Goal: Information Seeking & Learning: Compare options

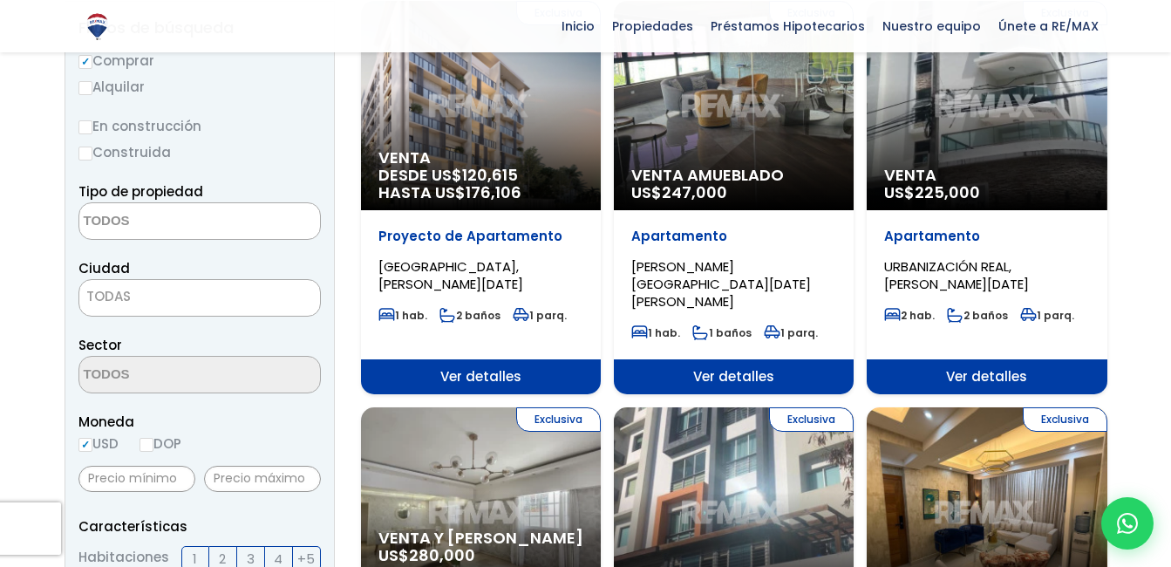
scroll to position [249, 0]
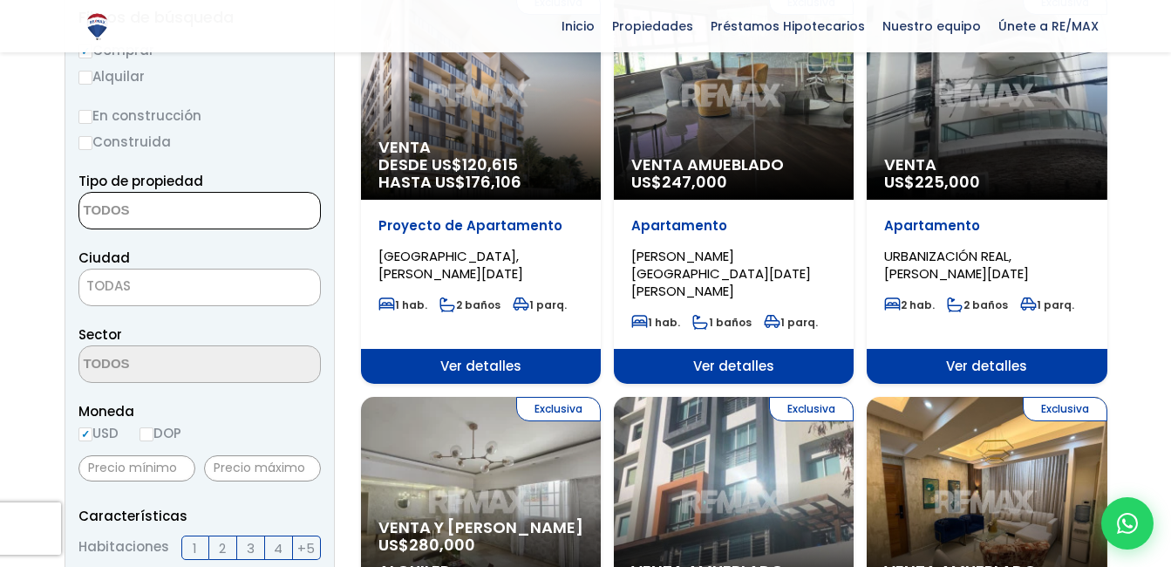
click at [163, 211] on textarea "Search" at bounding box center [163, 212] width 169 height 38
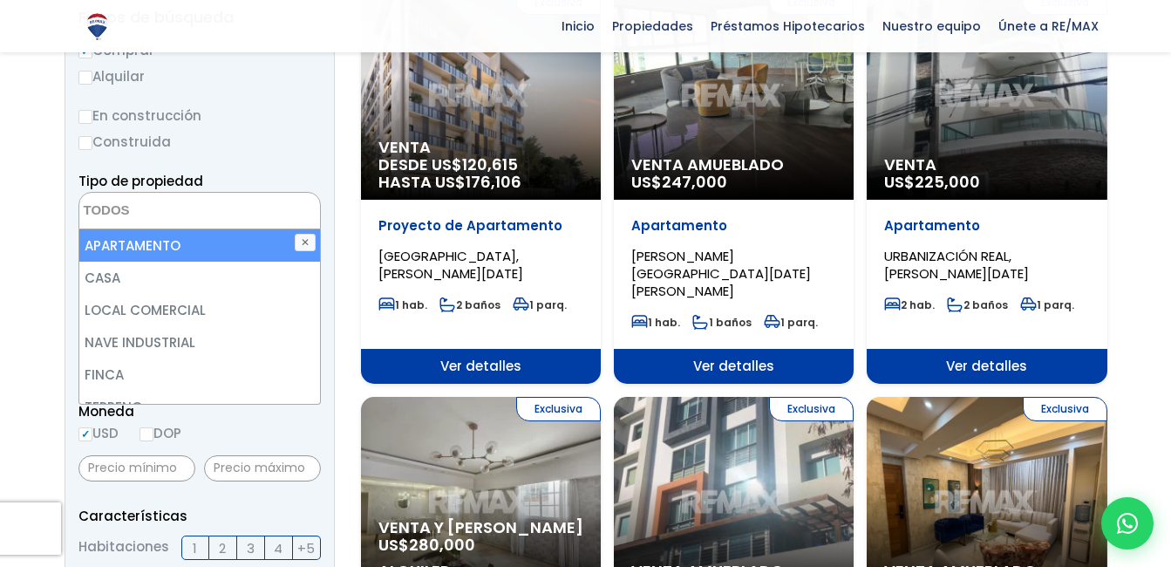
click at [164, 244] on li "APARTAMENTO" at bounding box center [199, 245] width 241 height 32
select select "apartment"
click at [216, 234] on li "APARTAMENTO" at bounding box center [199, 245] width 241 height 32
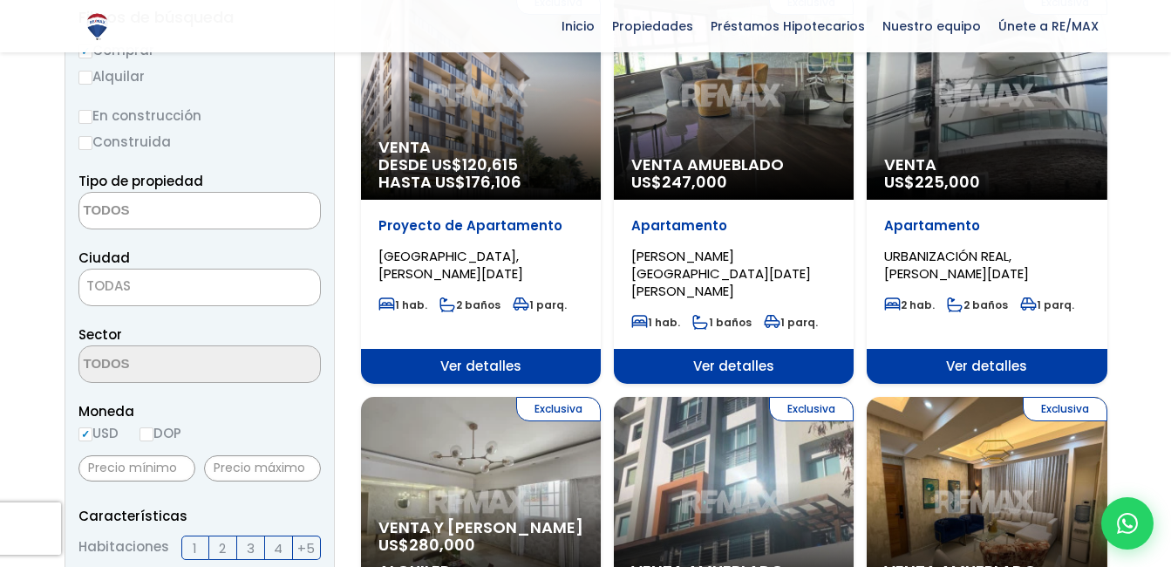
click at [146, 201] on textarea "Search" at bounding box center [163, 212] width 169 height 38
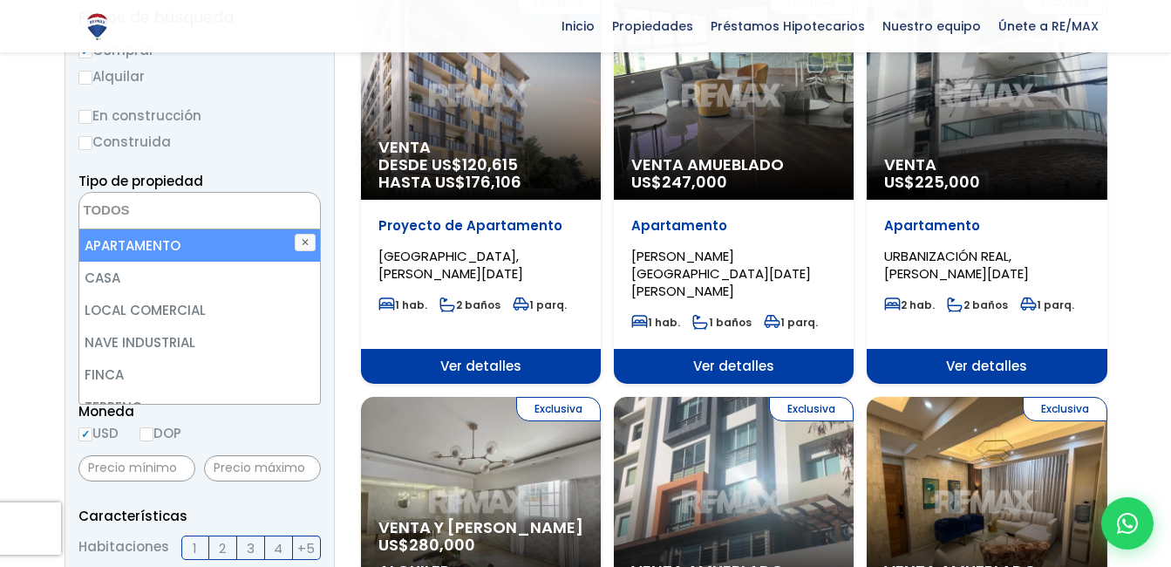
click at [140, 241] on li "APARTAMENTO" at bounding box center [199, 245] width 241 height 32
select select "apartment"
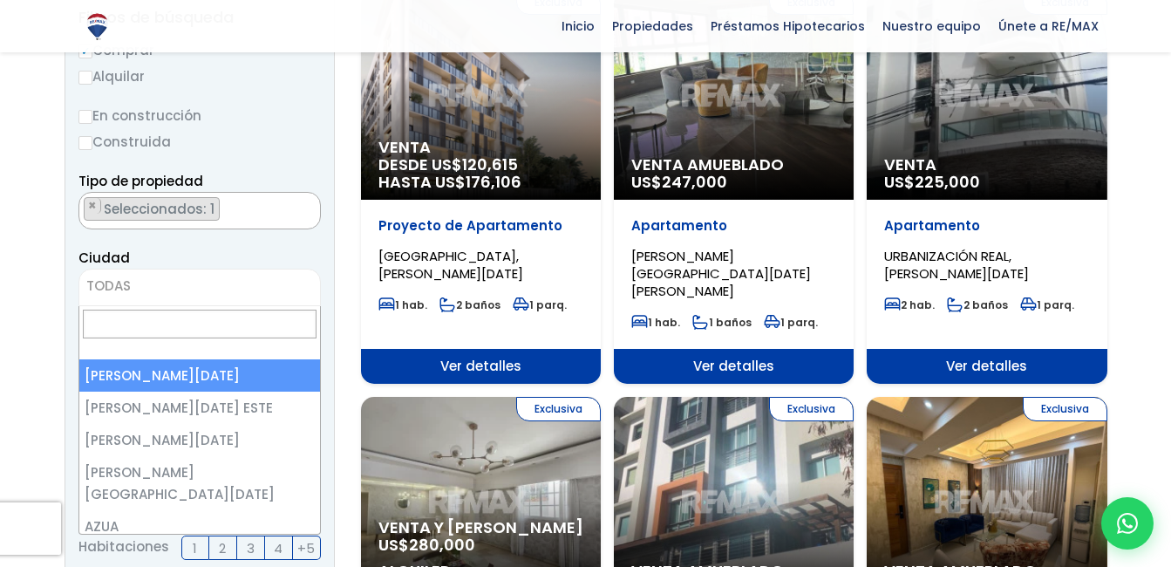
click at [135, 277] on span "TODAS" at bounding box center [199, 286] width 241 height 24
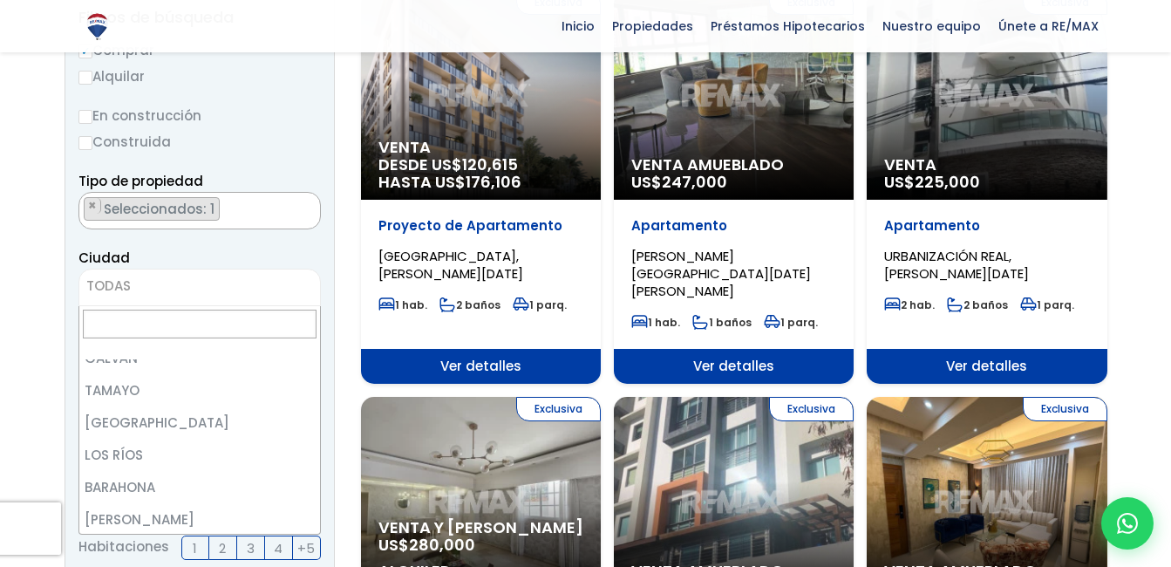
scroll to position [0, 0]
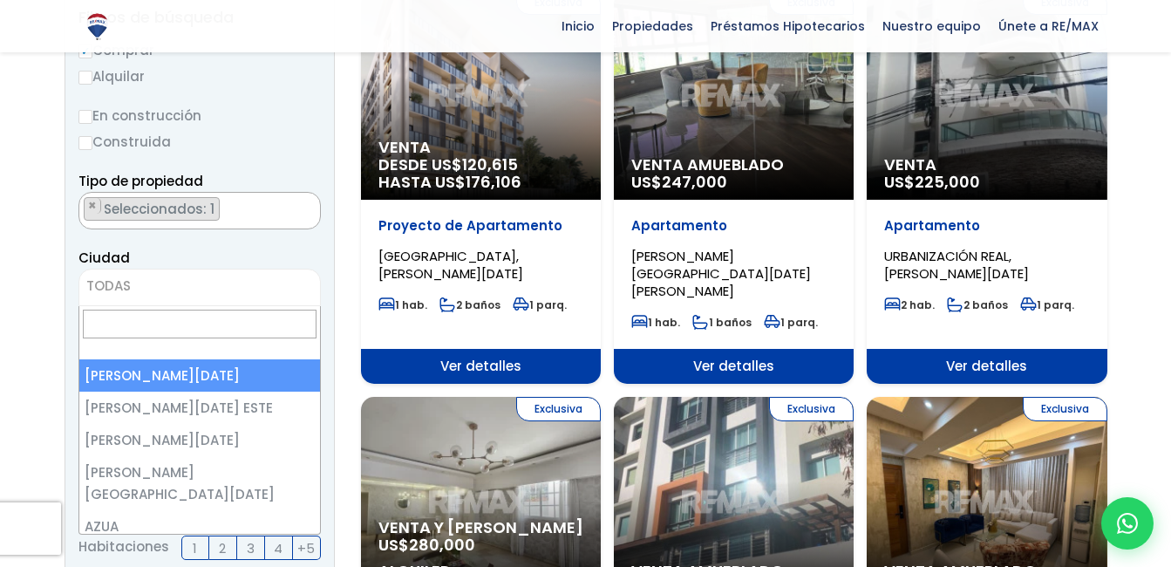
select select "1"
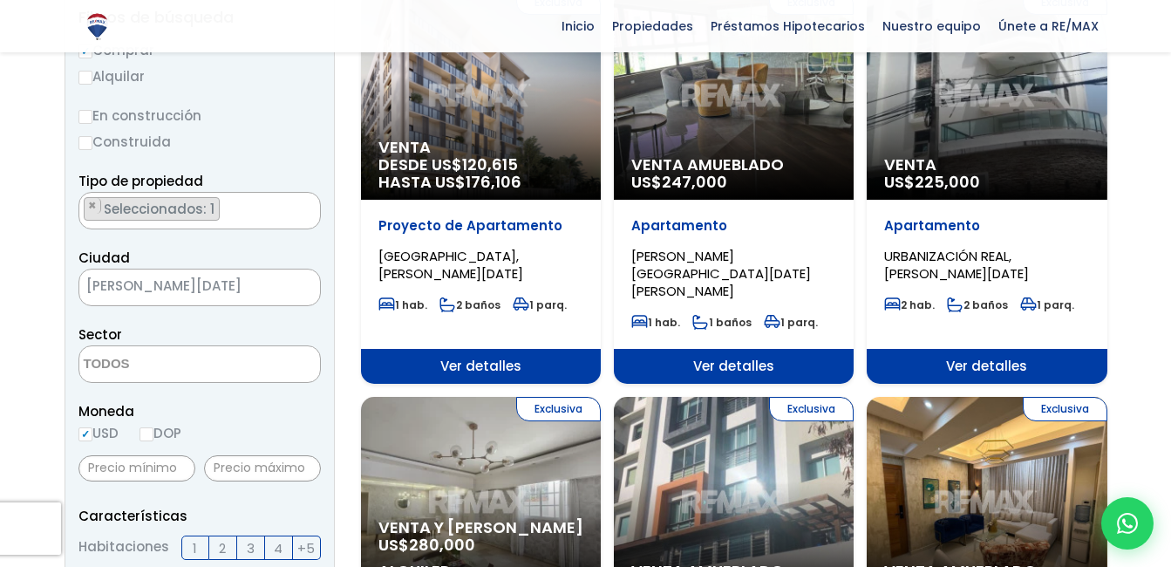
click at [160, 440] on label "DOP" at bounding box center [161, 433] width 42 height 22
click at [0, 0] on input "DOP" at bounding box center [0, 0] width 0 height 0
click at [143, 430] on input "DOP" at bounding box center [147, 434] width 14 height 14
radio input "true"
click at [165, 464] on input "text" at bounding box center [136, 468] width 117 height 26
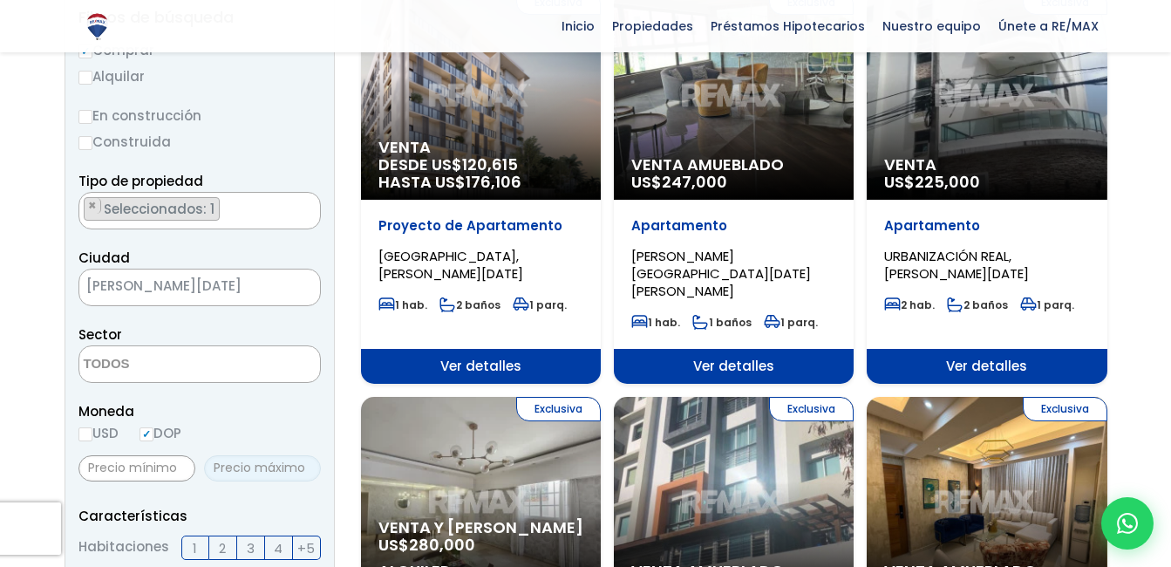
click at [235, 460] on input "text" at bounding box center [262, 468] width 117 height 26
click at [140, 463] on input "text" at bounding box center [136, 468] width 117 height 26
click at [180, 467] on input "1,000,000,000" at bounding box center [136, 468] width 117 height 26
type input "1,000,000"
click at [220, 467] on input "text" at bounding box center [262, 468] width 117 height 26
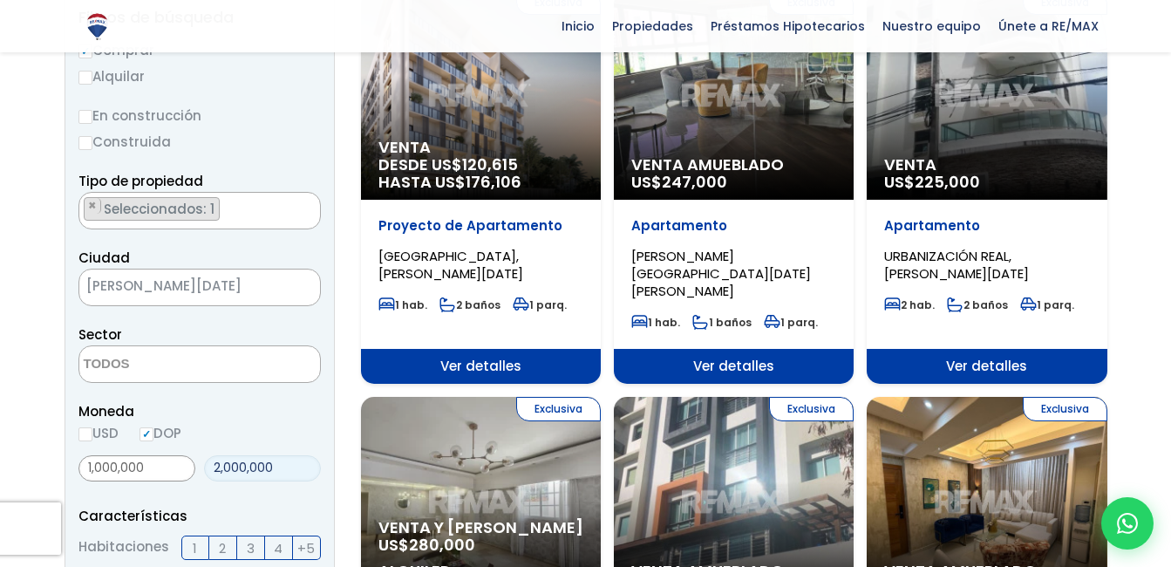
type input "2,000,000"
click at [213, 540] on label "2" at bounding box center [223, 547] width 28 height 24
click at [0, 0] on input "2" at bounding box center [0, 0] width 0 height 0
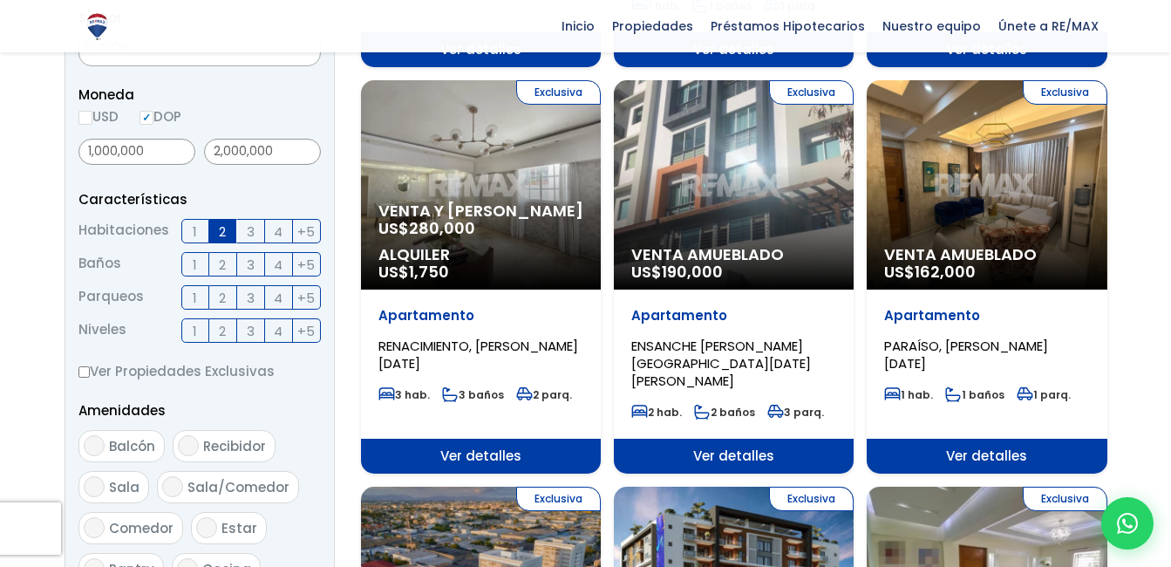
scroll to position [576, 0]
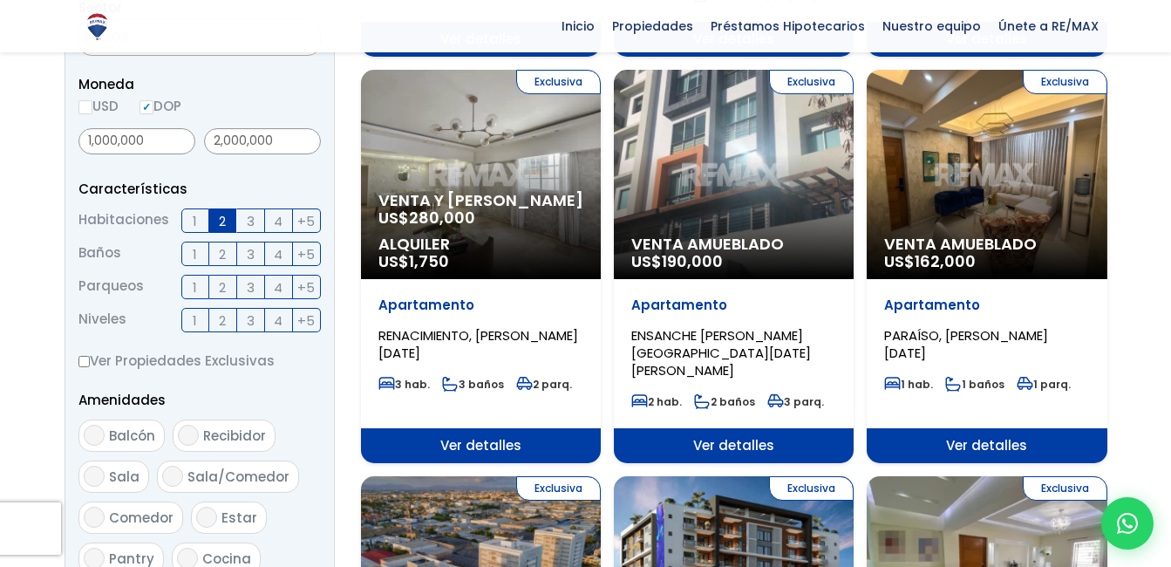
click at [224, 256] on span "2" at bounding box center [222, 254] width 7 height 22
drag, startPoint x: 224, startPoint y: 256, endPoint x: 226, endPoint y: 292, distance: 36.7
click at [226, 292] on span "2" at bounding box center [222, 287] width 7 height 22
drag, startPoint x: 226, startPoint y: 292, endPoint x: 215, endPoint y: 254, distance: 40.0
click at [215, 254] on label "2" at bounding box center [223, 254] width 28 height 24
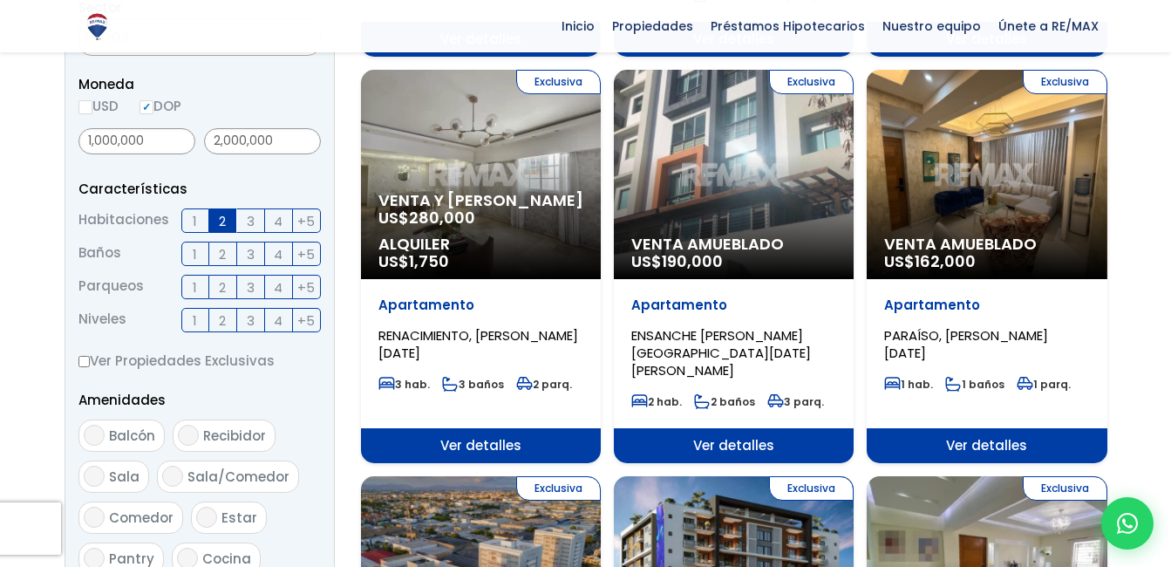
click at [0, 0] on input "2" at bounding box center [0, 0] width 0 height 0
click at [220, 278] on span "2" at bounding box center [222, 287] width 7 height 22
click at [0, 0] on input "2" at bounding box center [0, 0] width 0 height 0
click at [233, 320] on label "2" at bounding box center [223, 320] width 28 height 24
click at [0, 0] on input "2" at bounding box center [0, 0] width 0 height 0
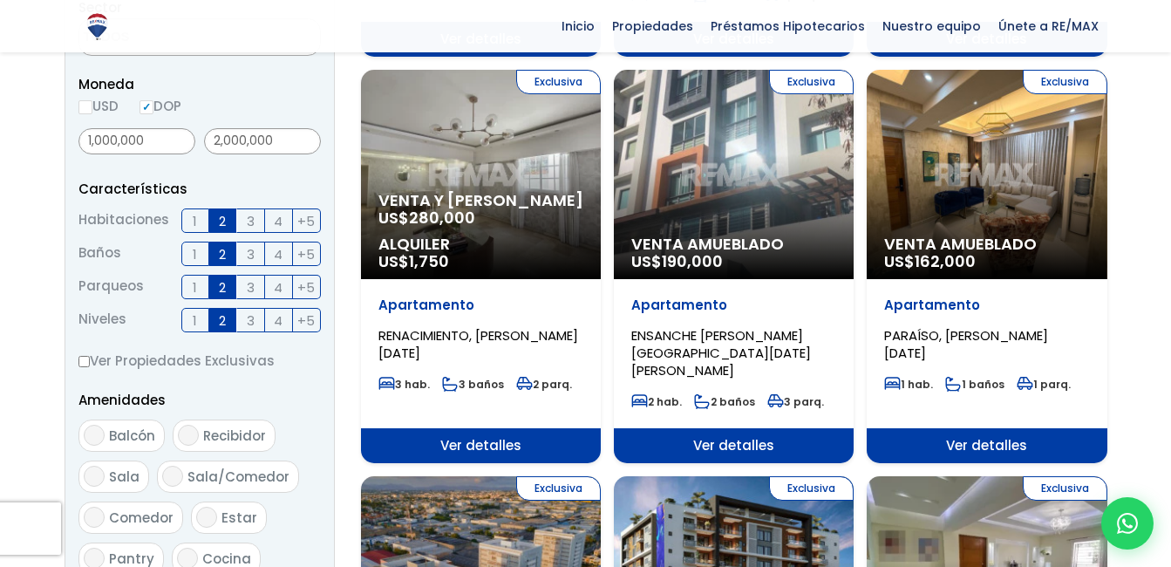
click at [245, 321] on label "3" at bounding box center [251, 320] width 28 height 24
click at [0, 0] on input "3" at bounding box center [0, 0] width 0 height 0
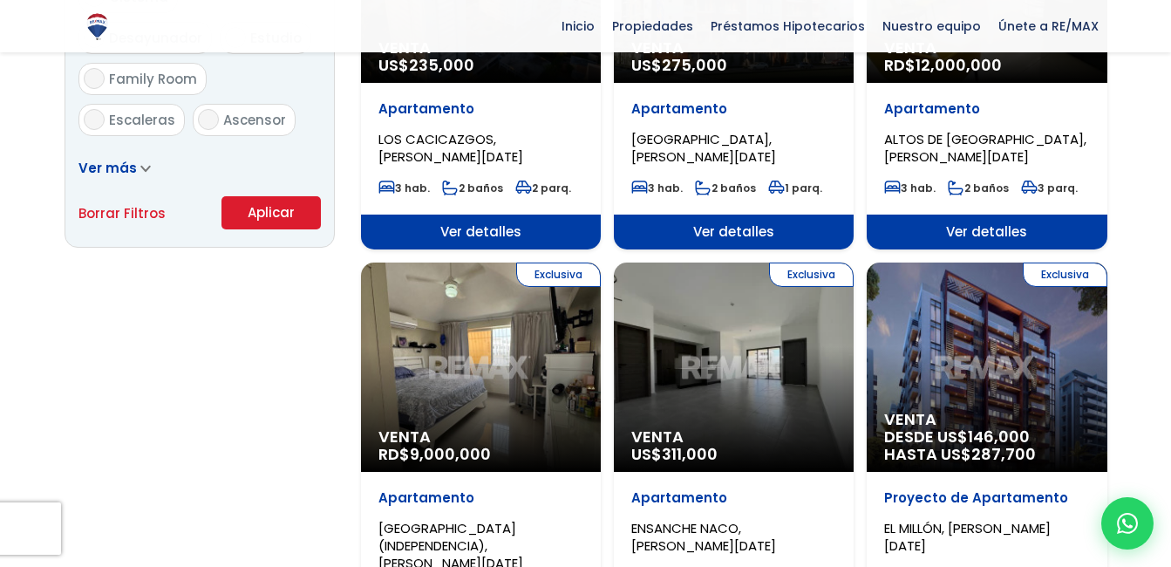
scroll to position [1184, 0]
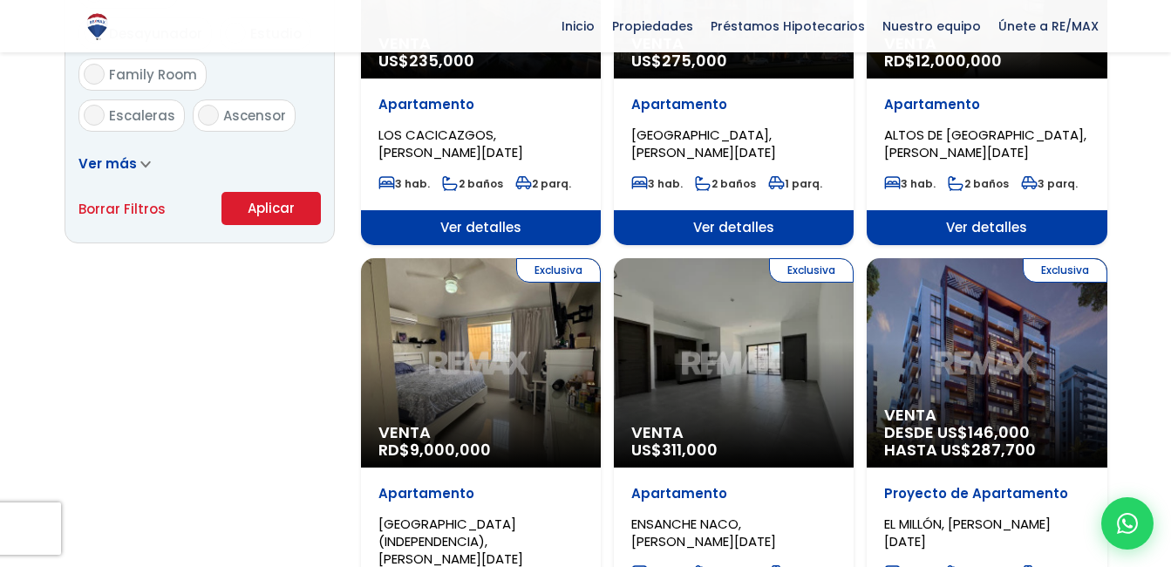
click at [107, 172] on span "Ver más" at bounding box center [107, 163] width 58 height 18
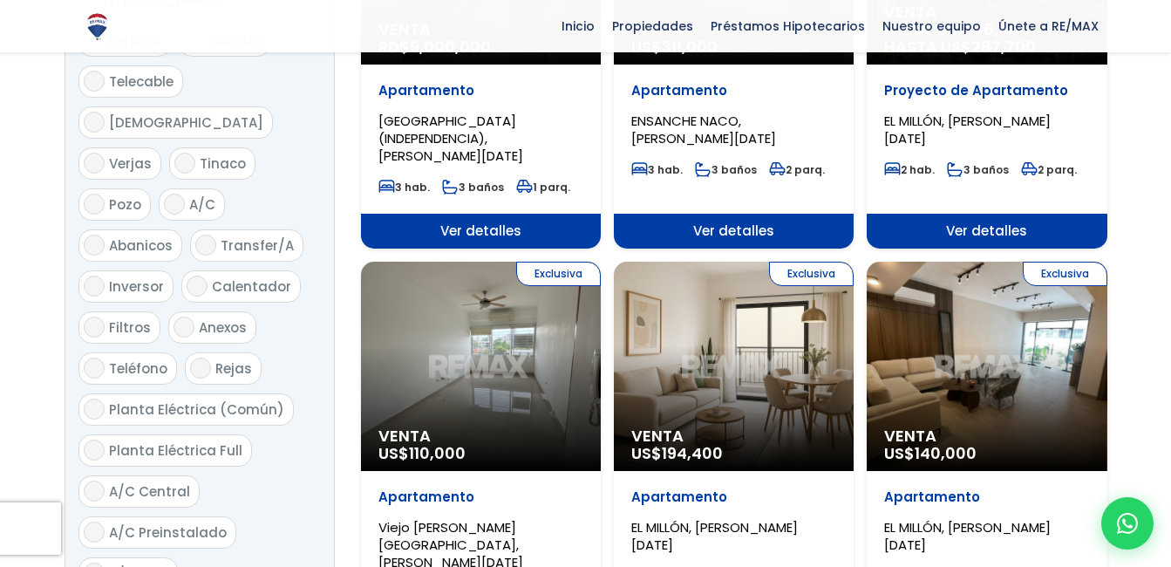
scroll to position [1422, 0]
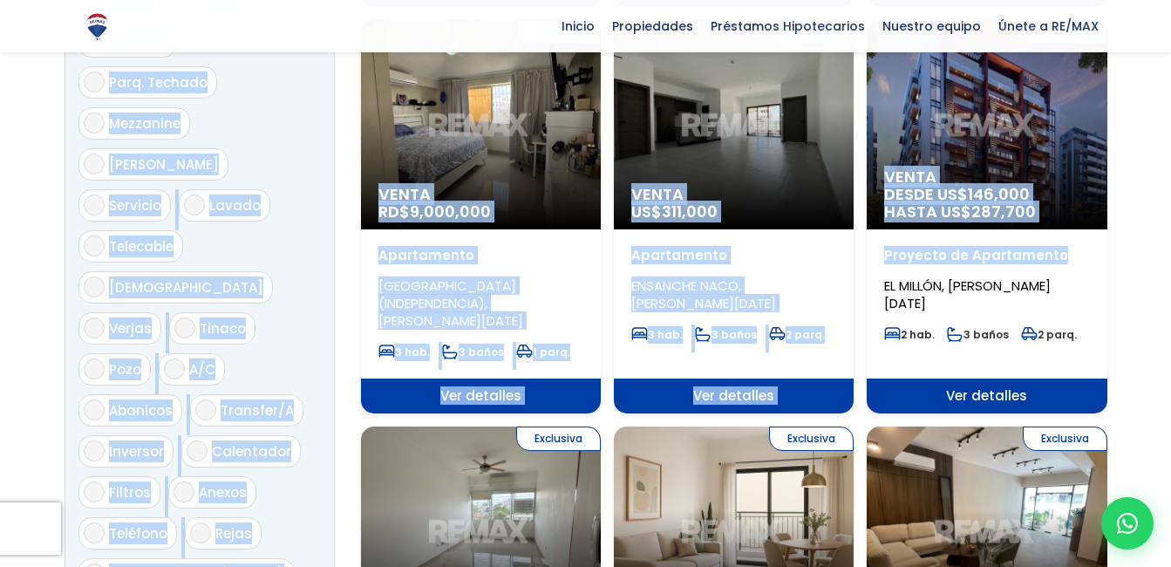
drag, startPoint x: 1172, startPoint y: 288, endPoint x: 1177, endPoint y: 220, distance: 68.2
click at [1168, 220] on div at bounding box center [585, 92] width 1171 height 2575
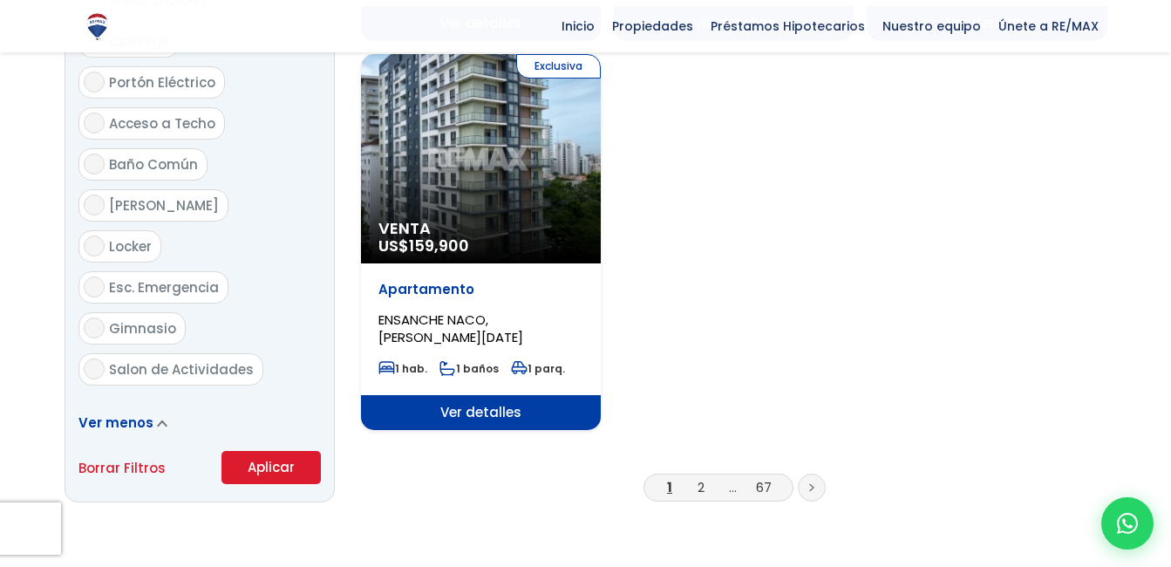
scroll to position [2211, 0]
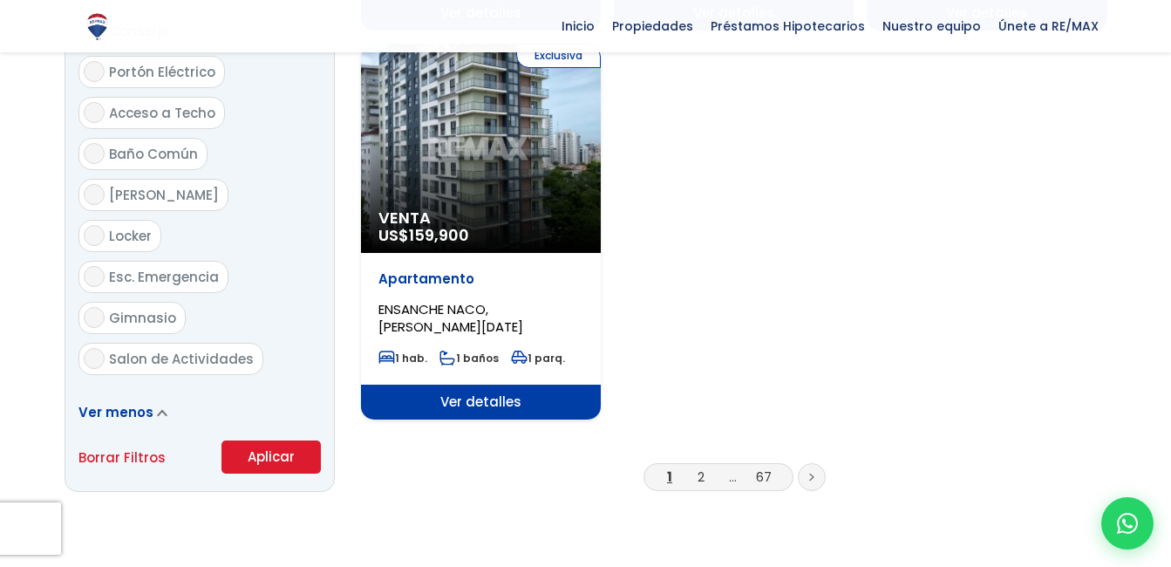
click at [698, 463] on span "1 2 ... 67" at bounding box center [719, 477] width 150 height 28
click at [702, 467] on link "2" at bounding box center [701, 476] width 7 height 18
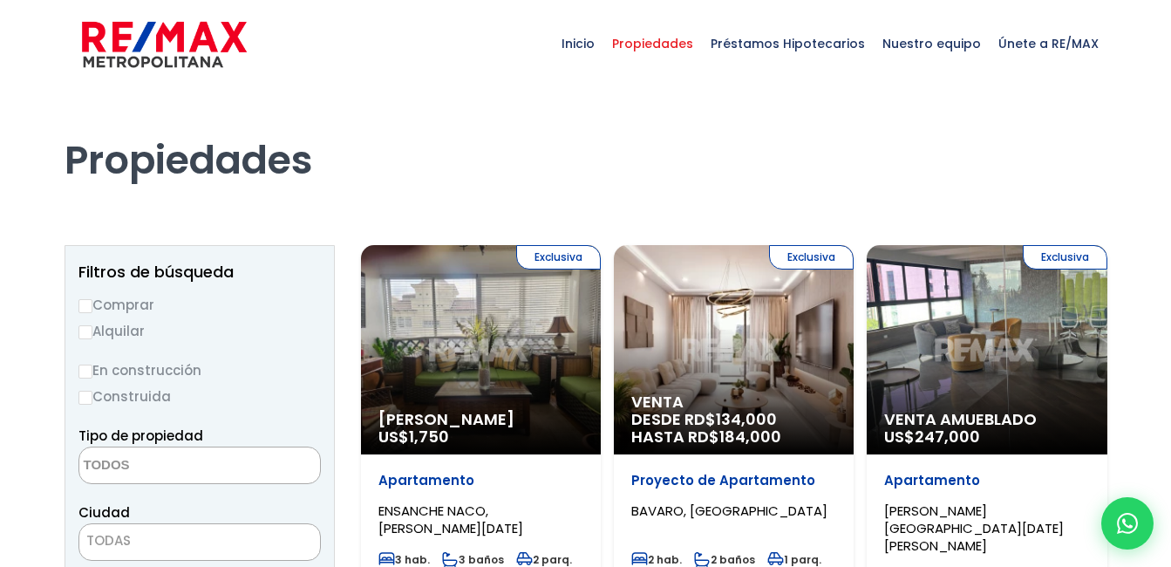
select select
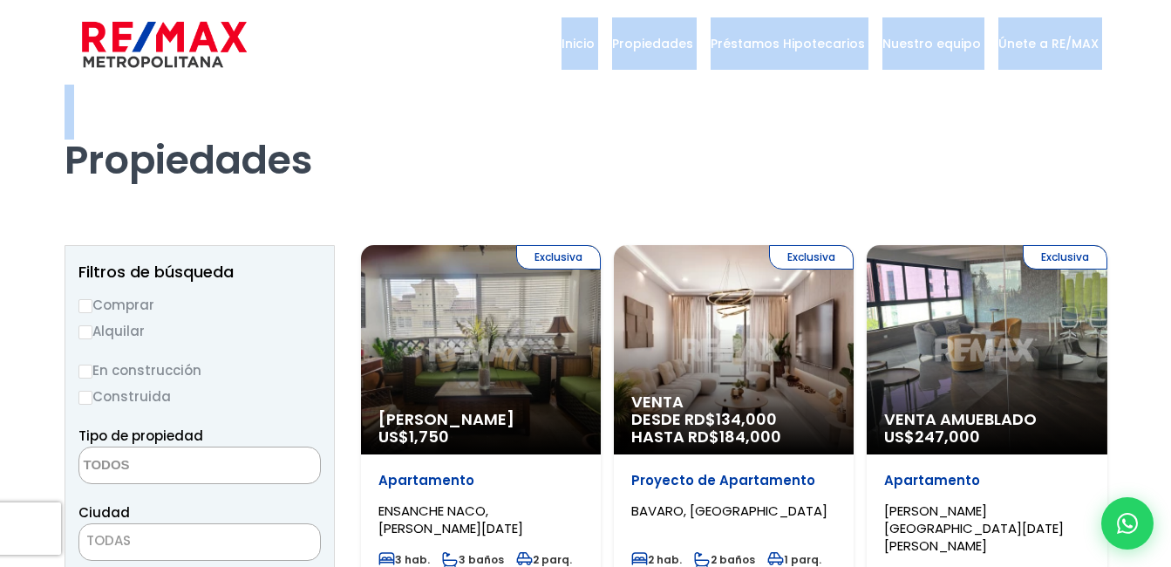
drag, startPoint x: 1169, startPoint y: 79, endPoint x: 1171, endPoint y: 110, distance: 30.6
click at [1170, 110] on html "X Inicio Propiedades Préstamos Hipotecarios Calculadora de préstamos Nuestro eq…" at bounding box center [585, 283] width 1171 height 567
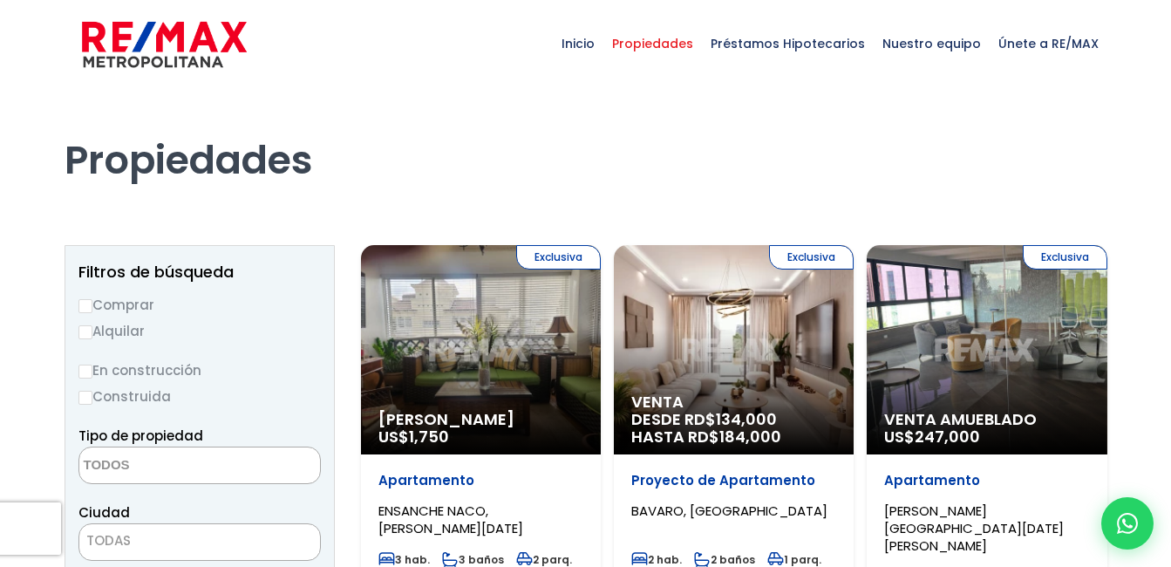
drag, startPoint x: 1171, startPoint y: 110, endPoint x: 1077, endPoint y: 207, distance: 135.1
click at [1077, 207] on div "Propiedades" at bounding box center [586, 160] width 1064 height 144
drag, startPoint x: 1170, startPoint y: 104, endPoint x: 1171, endPoint y: 146, distance: 41.9
click at [1170, 146] on html "X Inicio Propiedades Préstamos Hipotecarios Calculadora de préstamos Nuestro eq…" at bounding box center [585, 283] width 1171 height 567
drag, startPoint x: 1171, startPoint y: 146, endPoint x: 1098, endPoint y: 163, distance: 75.3
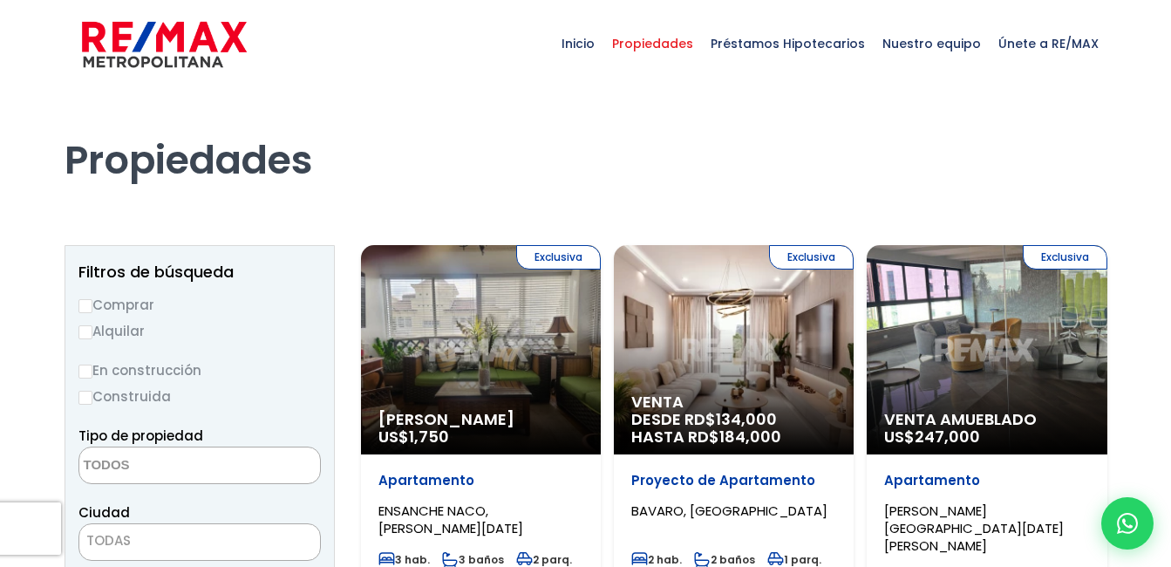
click at [1098, 163] on h1 "Propiedades" at bounding box center [586, 136] width 1043 height 96
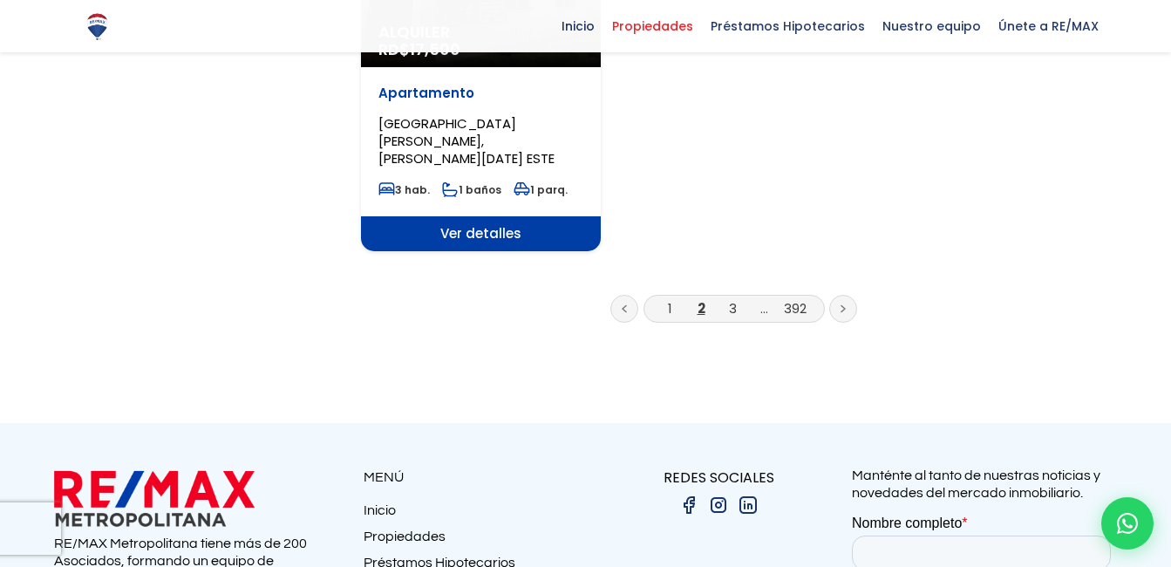
scroll to position [2428, 0]
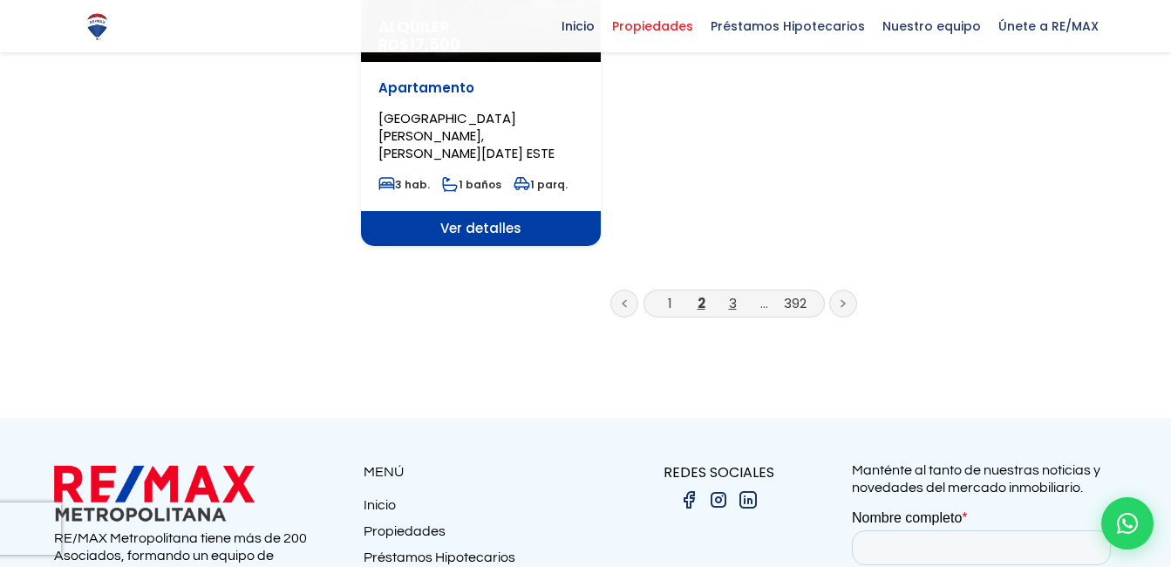
click at [734, 294] on link "3" at bounding box center [733, 303] width 8 height 18
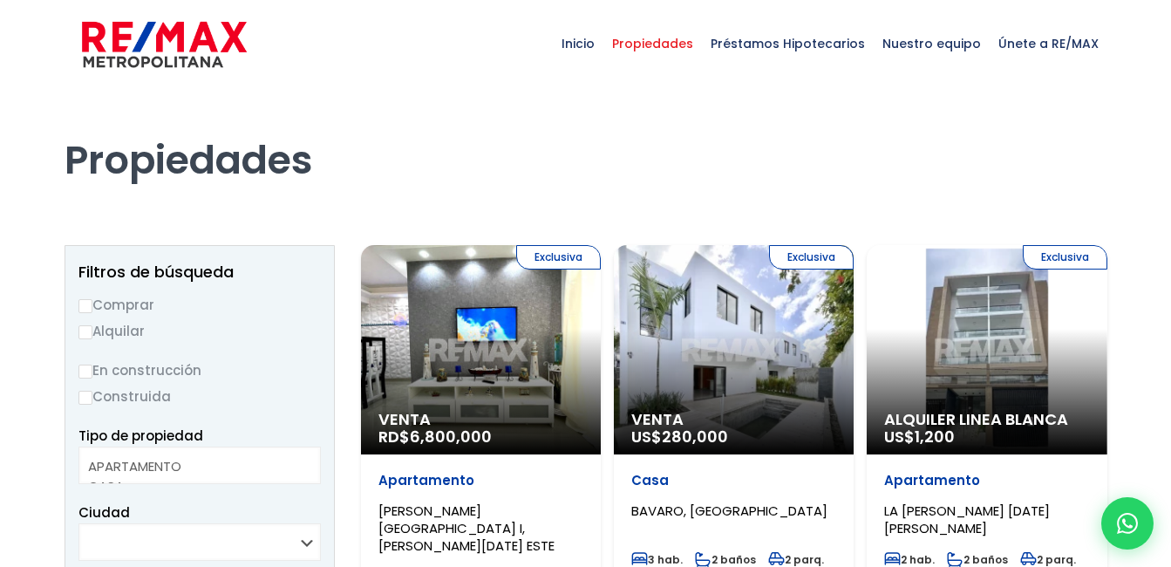
select select
click at [90, 333] on input "Alquilar" at bounding box center [85, 332] width 14 height 14
radio input "true"
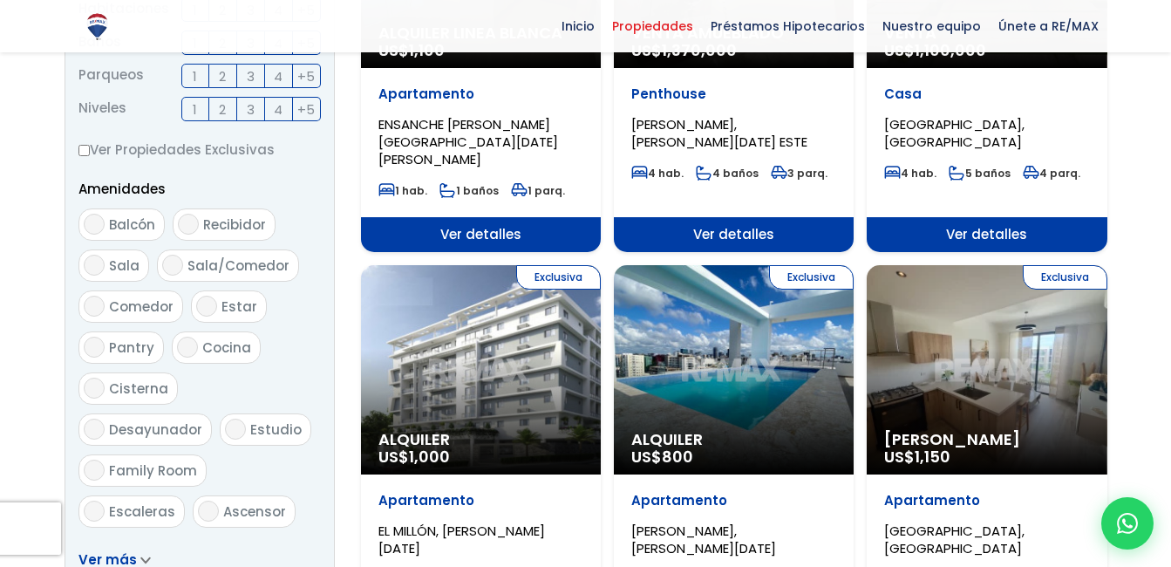
scroll to position [1165, 0]
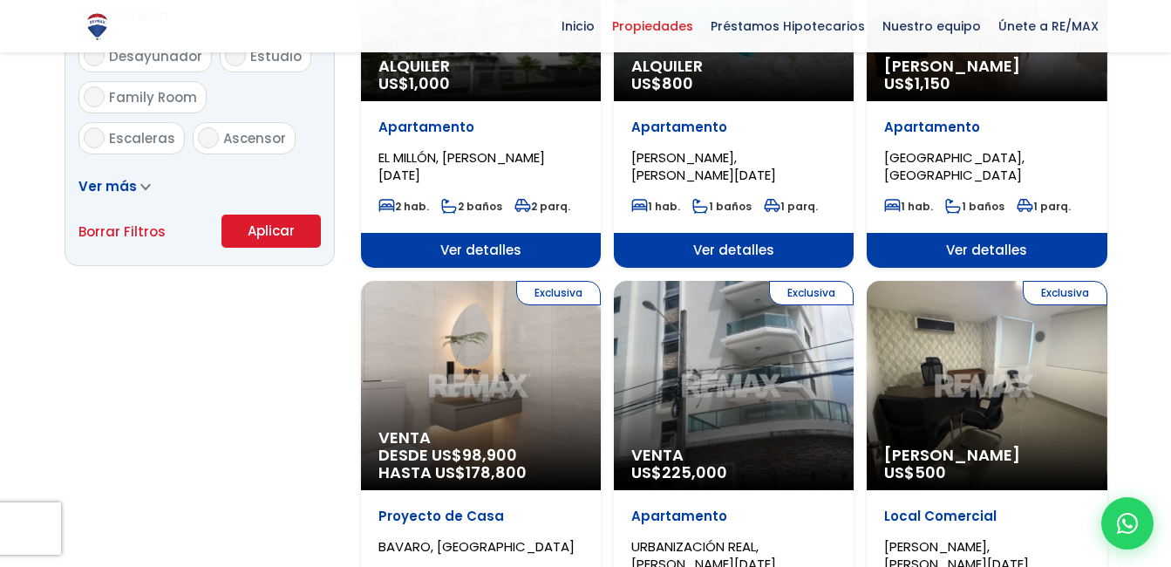
click at [306, 223] on button "Aplicar" at bounding box center [271, 231] width 99 height 33
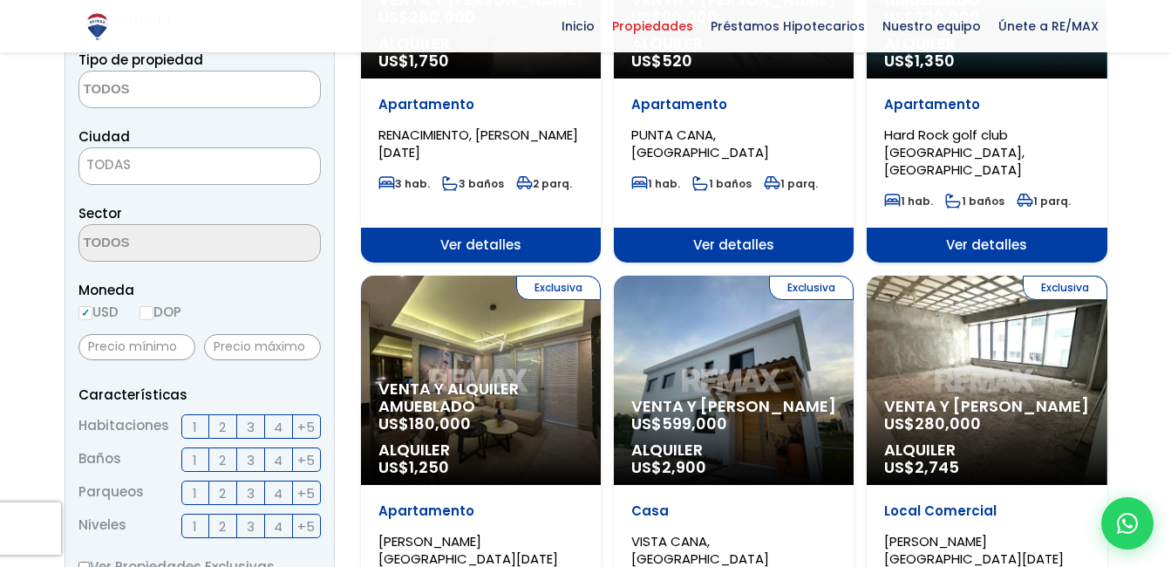
scroll to position [396, 0]
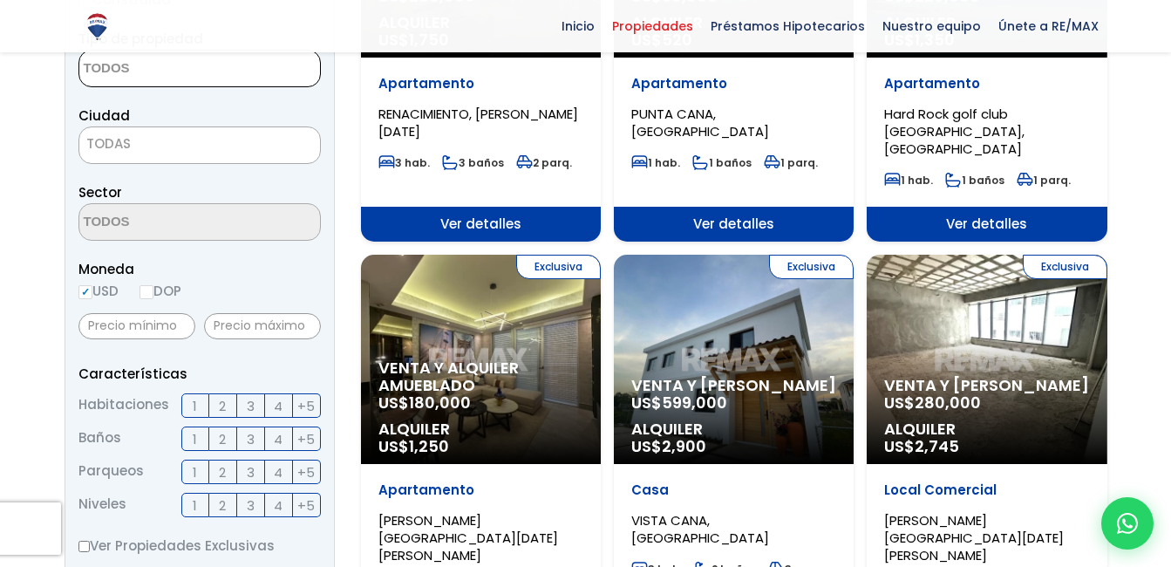
click at [127, 59] on textarea "Search" at bounding box center [163, 70] width 169 height 38
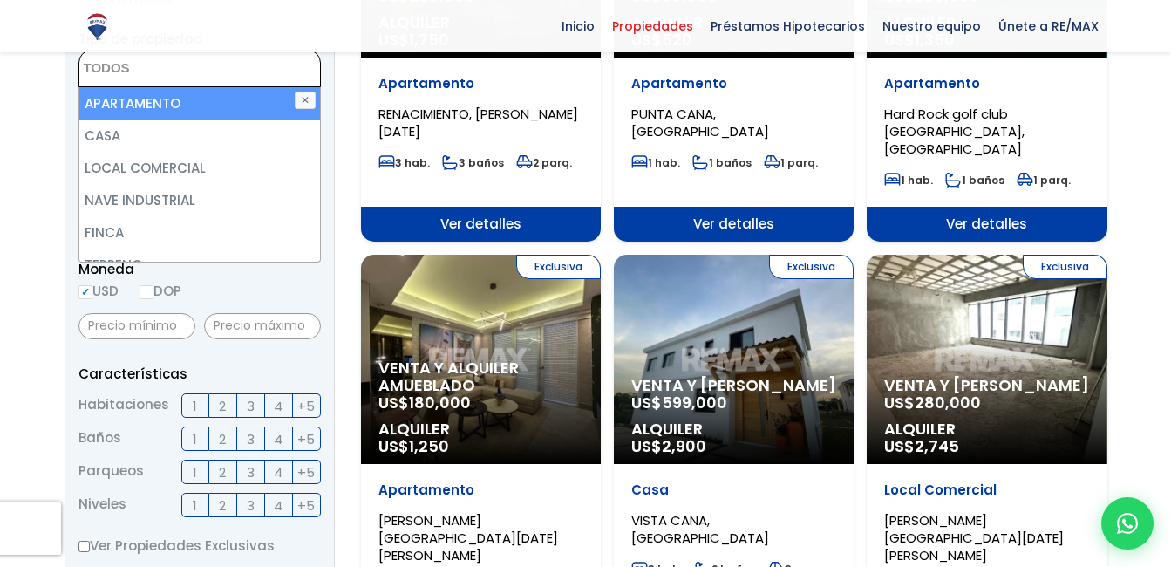
click at [241, 99] on li "APARTAMENTO" at bounding box center [199, 103] width 241 height 32
select select "apartment"
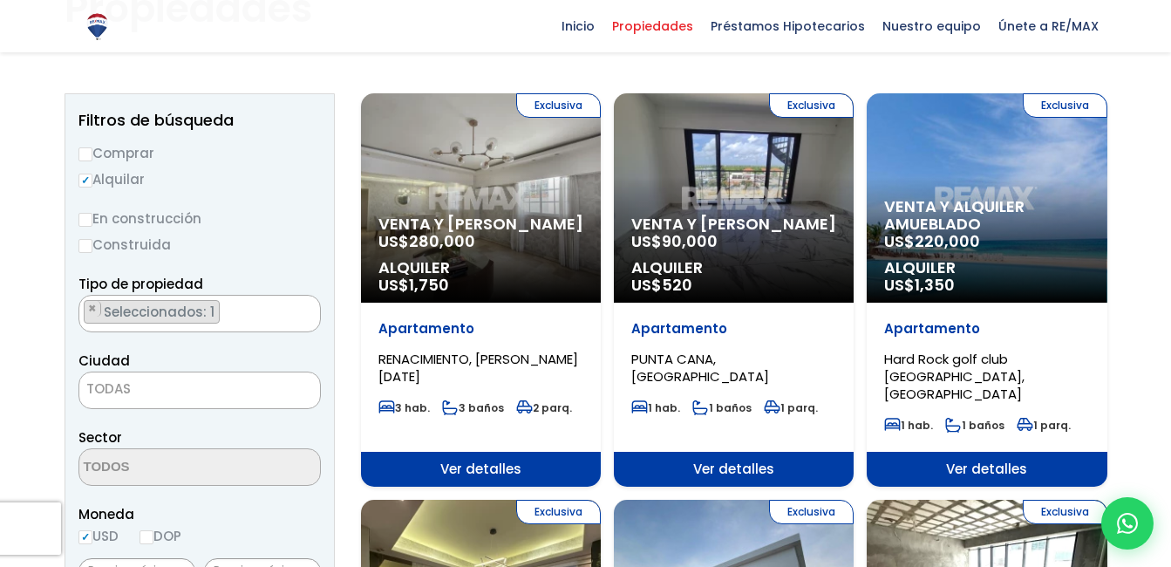
scroll to position [128, 0]
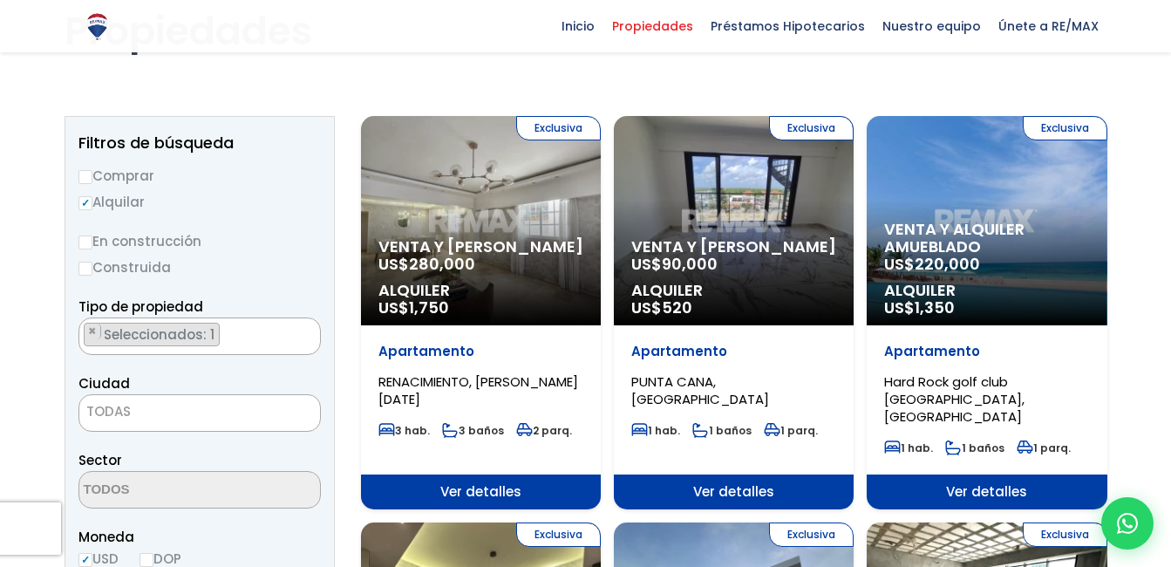
click at [84, 188] on div "Comprar Alquilar" at bounding box center [199, 189] width 242 height 48
click at [84, 174] on input "Comprar" at bounding box center [85, 177] width 14 height 14
radio input "true"
click at [89, 197] on input "Alquilar" at bounding box center [85, 203] width 14 height 14
radio input "true"
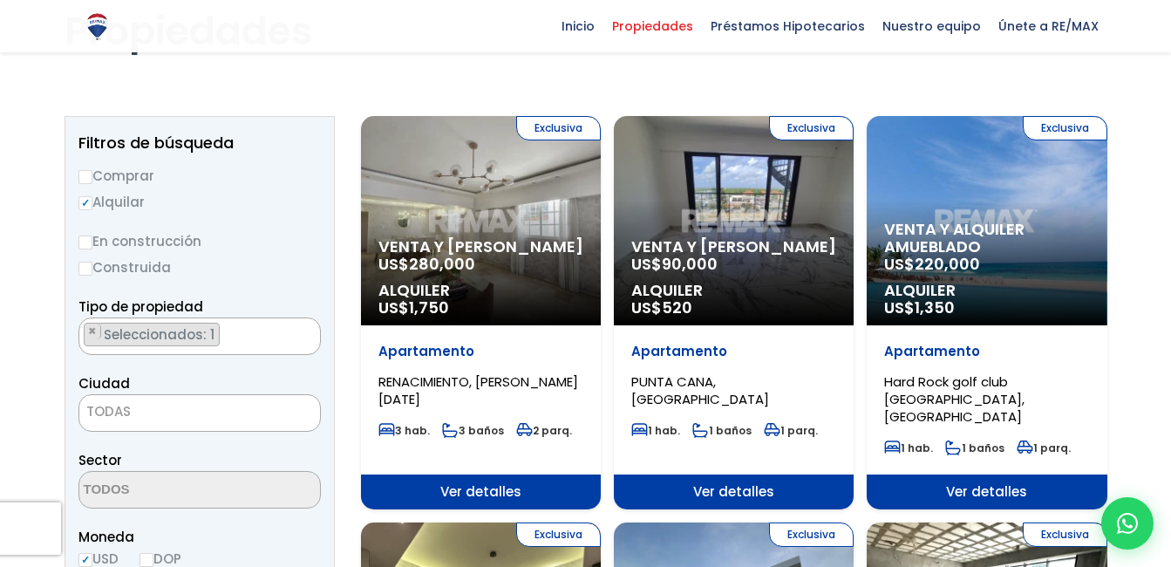
click at [85, 173] on input "Comprar" at bounding box center [85, 177] width 14 height 14
radio input "true"
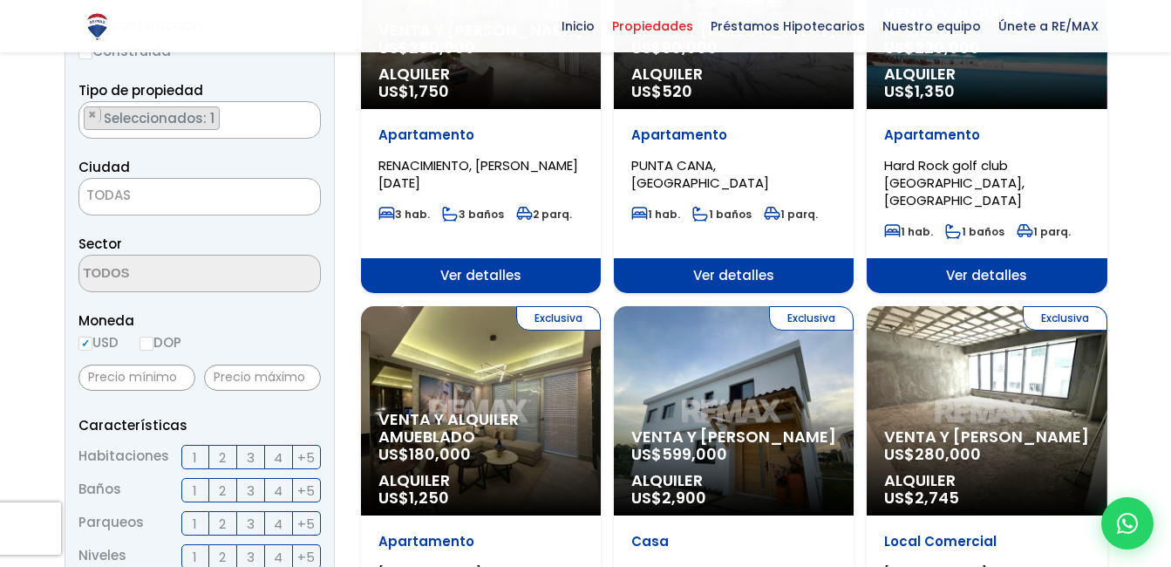
scroll to position [350, 0]
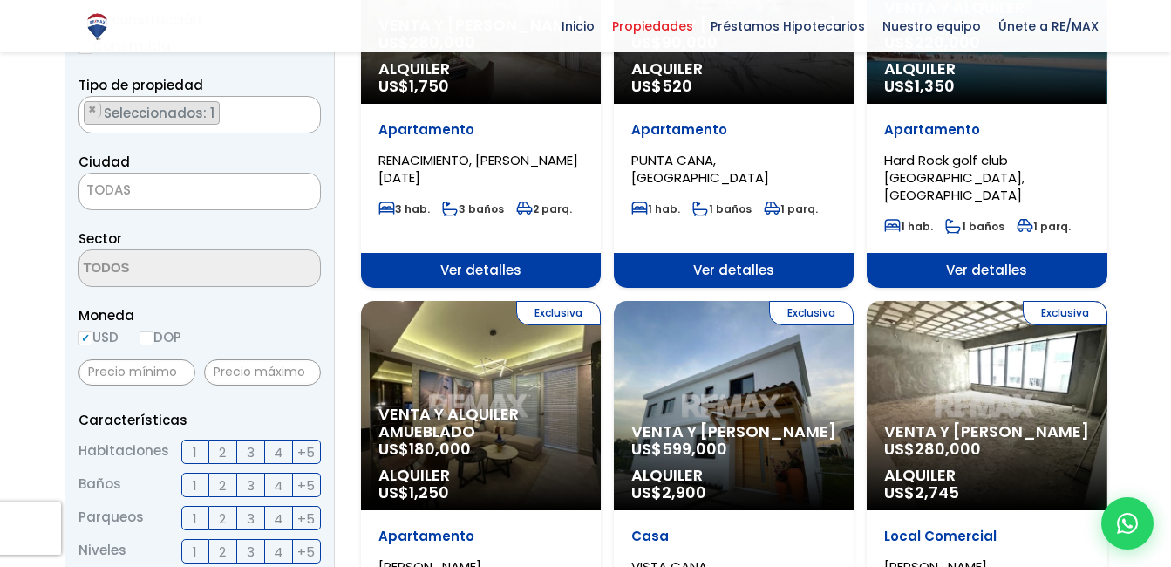
click at [234, 177] on span "TODAS" at bounding box center [199, 192] width 242 height 38
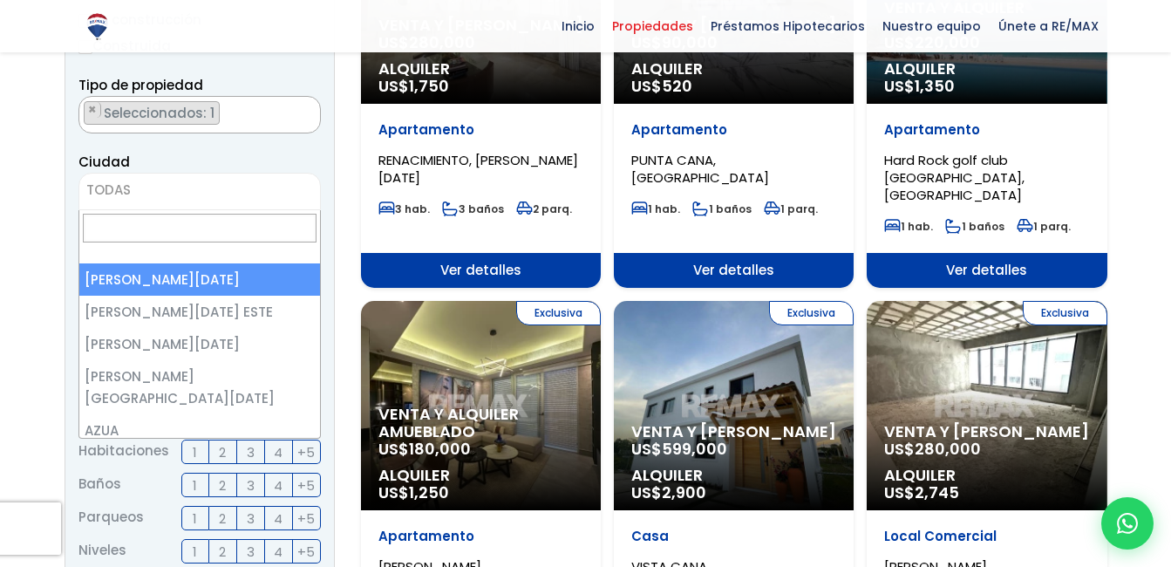
select select "1"
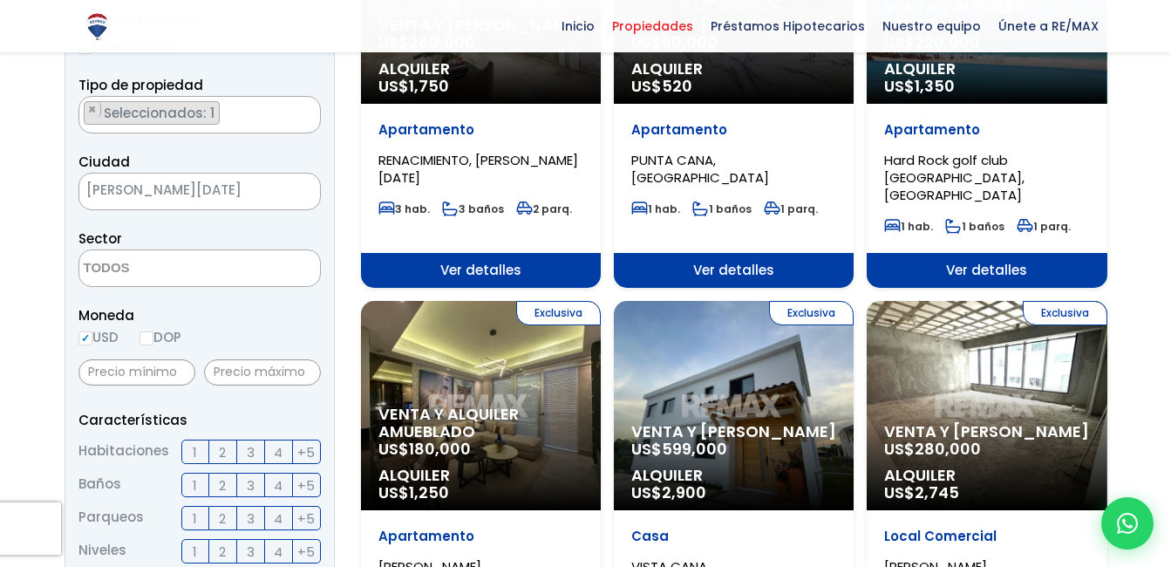
click at [147, 335] on input "DOP" at bounding box center [147, 338] width 14 height 14
radio input "true"
click at [195, 257] on textarea "Search" at bounding box center [163, 269] width 169 height 38
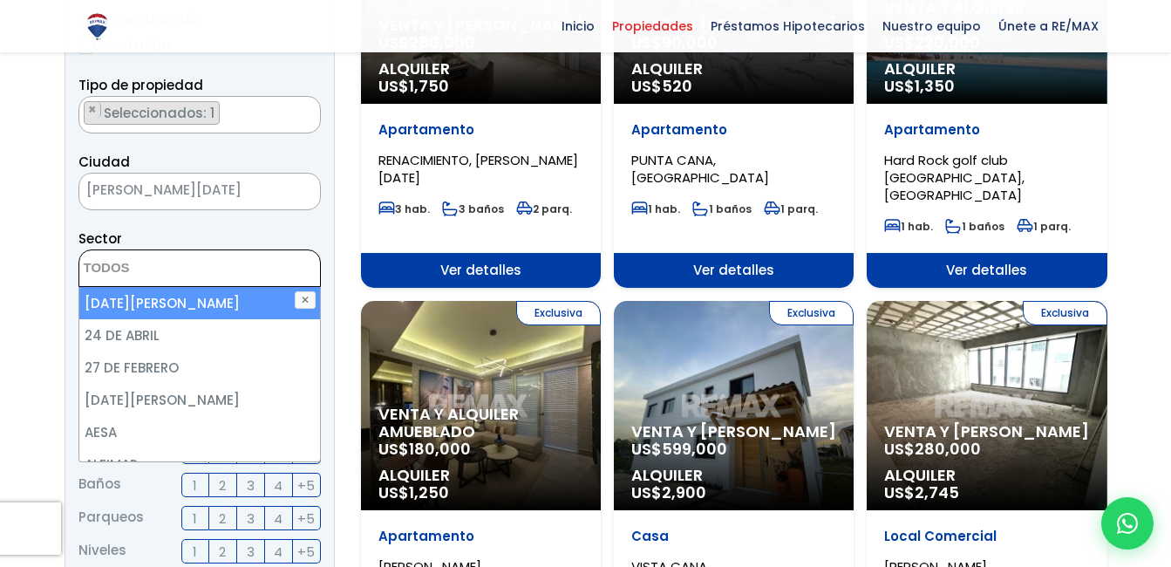
click at [195, 257] on textarea "Search" at bounding box center [163, 269] width 169 height 38
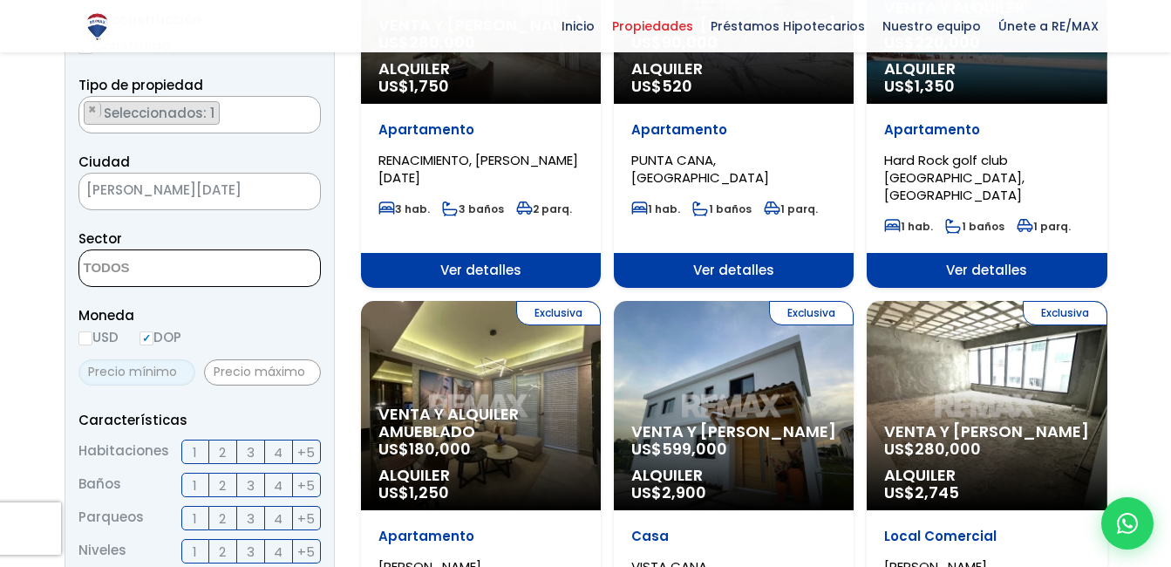
click at [158, 366] on input "text" at bounding box center [136, 372] width 117 height 26
type input "1,000,000"
click at [246, 379] on input "text" at bounding box center [262, 372] width 117 height 26
type input "2,000,000"
click at [231, 447] on label "2" at bounding box center [223, 452] width 28 height 24
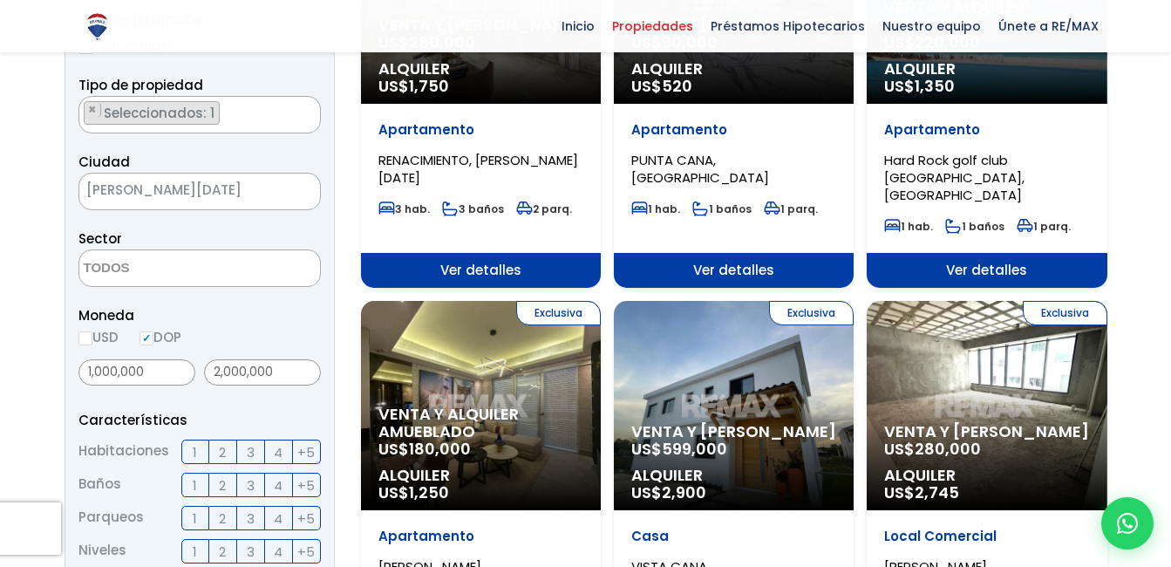
click at [0, 0] on input "2" at bounding box center [0, 0] width 0 height 0
click at [228, 479] on label "2" at bounding box center [223, 485] width 28 height 24
click at [0, 0] on input "2" at bounding box center [0, 0] width 0 height 0
click at [222, 516] on span "2" at bounding box center [222, 519] width 7 height 22
click at [0, 0] on input "2" at bounding box center [0, 0] width 0 height 0
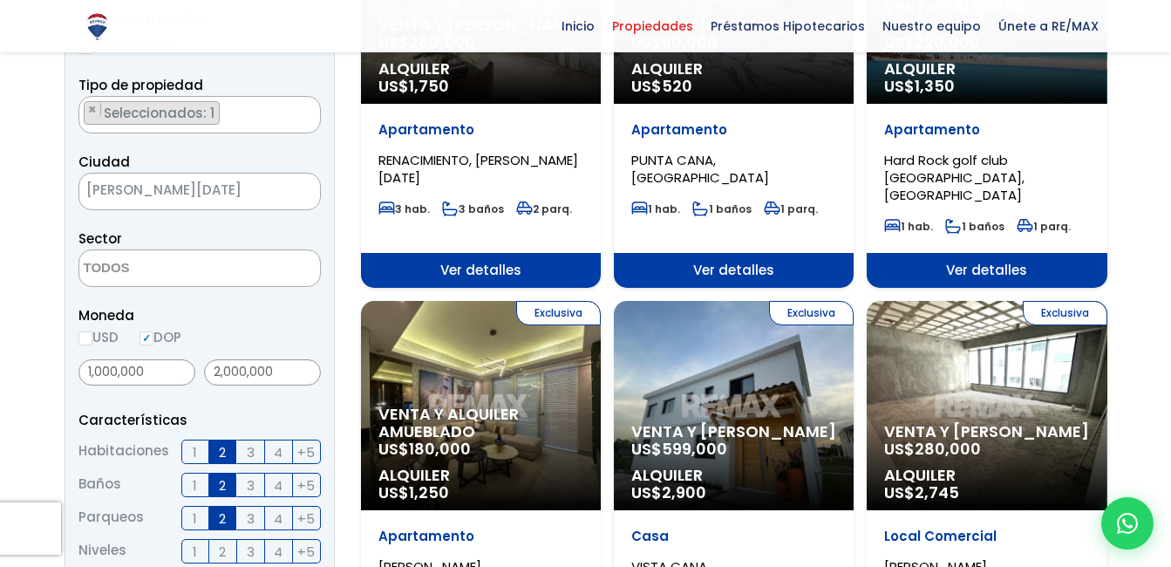
click at [219, 546] on span "2" at bounding box center [222, 552] width 7 height 22
click at [0, 0] on input "2" at bounding box center [0, 0] width 0 height 0
click at [247, 547] on span "3" at bounding box center [251, 552] width 8 height 22
click at [0, 0] on input "3" at bounding box center [0, 0] width 0 height 0
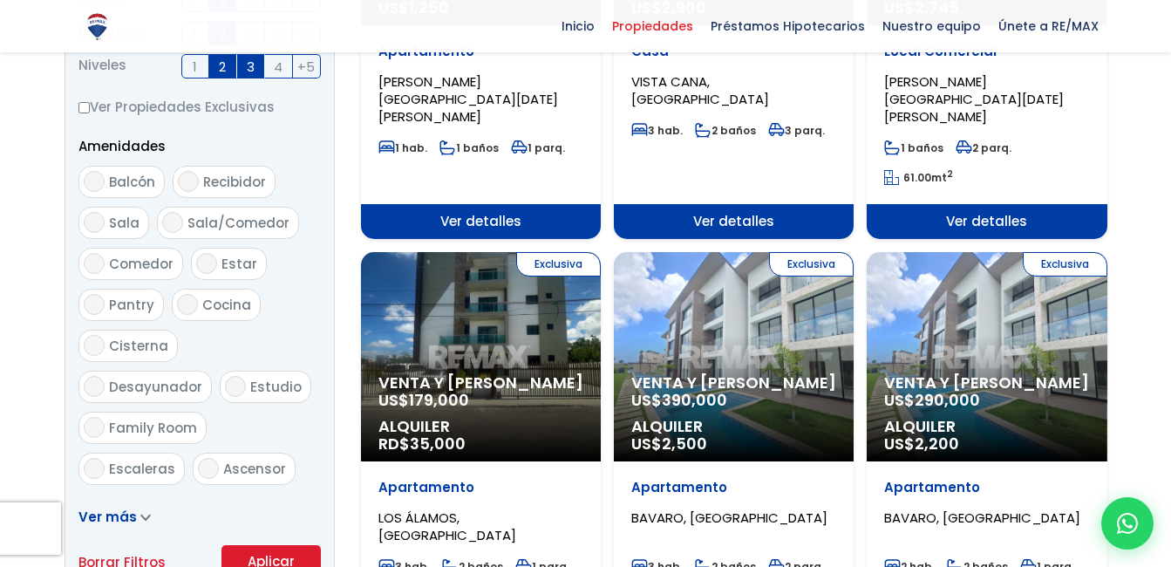
scroll to position [829, 0]
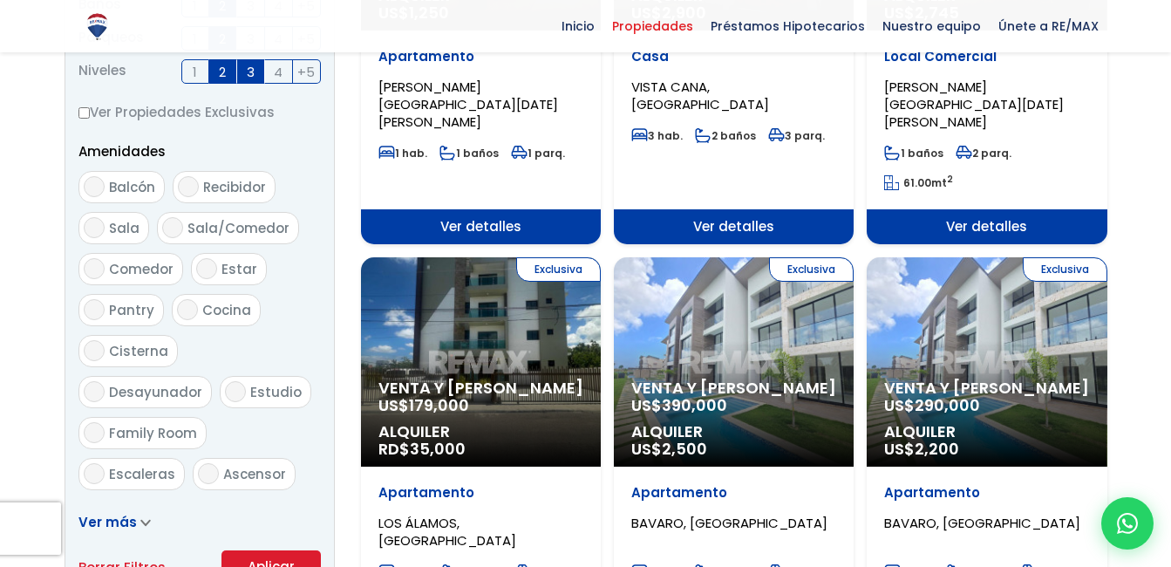
click at [96, 188] on input "Balcón" at bounding box center [94, 186] width 21 height 21
checkbox input "true"
click at [184, 188] on input "Recibidor" at bounding box center [188, 186] width 21 height 21
checkbox input "true"
click at [106, 226] on label "Sala" at bounding box center [113, 228] width 71 height 32
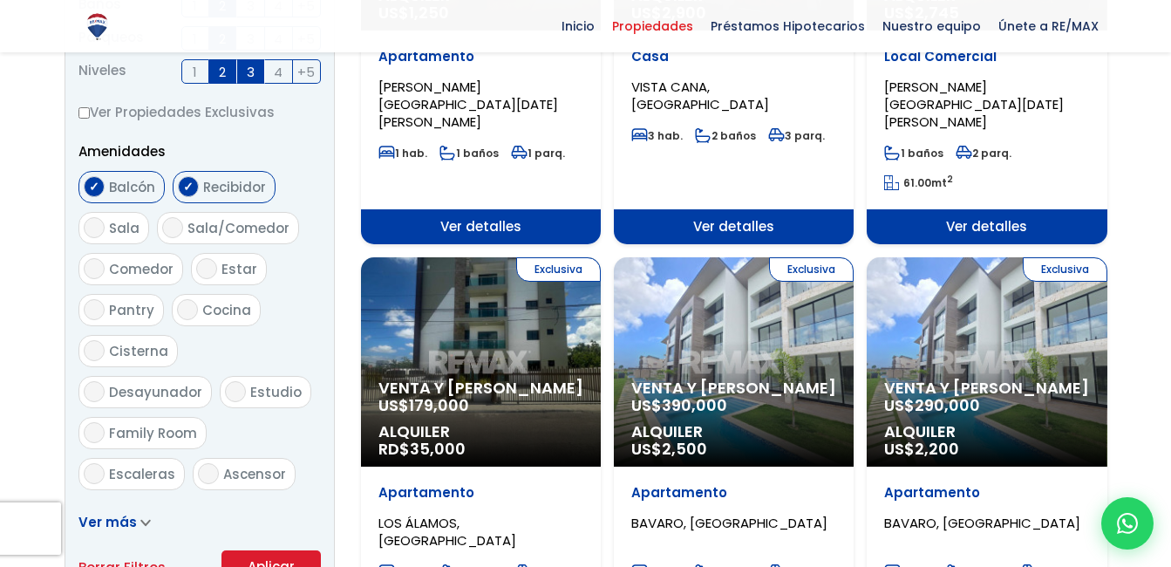
click at [105, 226] on input "Sala" at bounding box center [94, 227] width 21 height 21
checkbox input "true"
click at [162, 230] on input "Sala/Comedor" at bounding box center [172, 227] width 21 height 21
checkbox input "true"
click at [90, 268] on input "Comedor" at bounding box center [94, 268] width 21 height 21
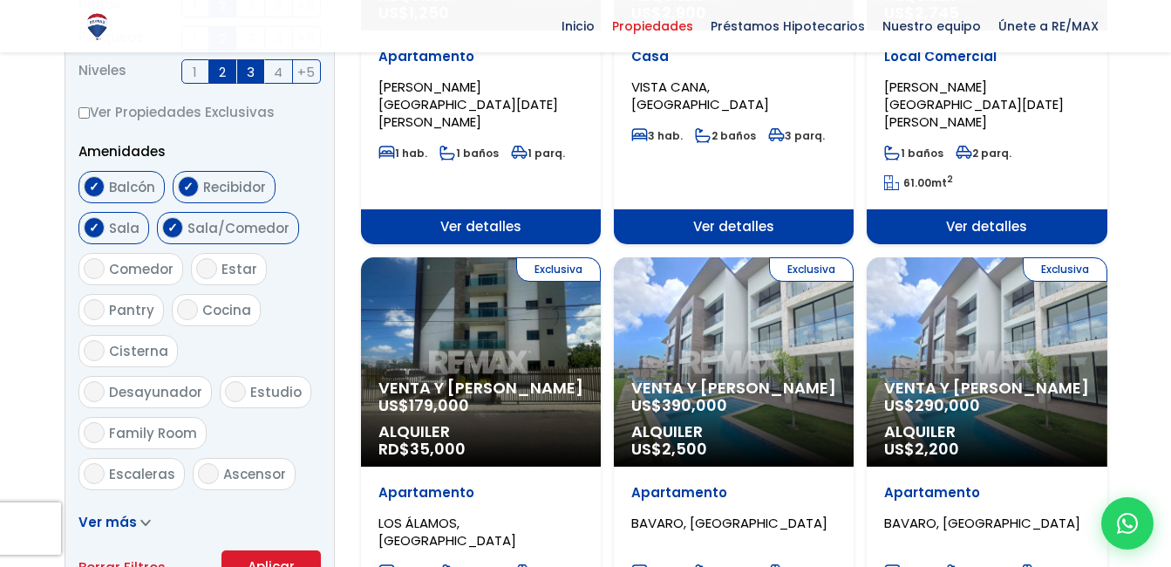
checkbox input "true"
click at [212, 263] on input "Estar" at bounding box center [206, 268] width 21 height 21
checkbox input "true"
click at [186, 321] on label "Cocina" at bounding box center [216, 310] width 89 height 32
click at [186, 320] on input "Cocina" at bounding box center [187, 309] width 21 height 21
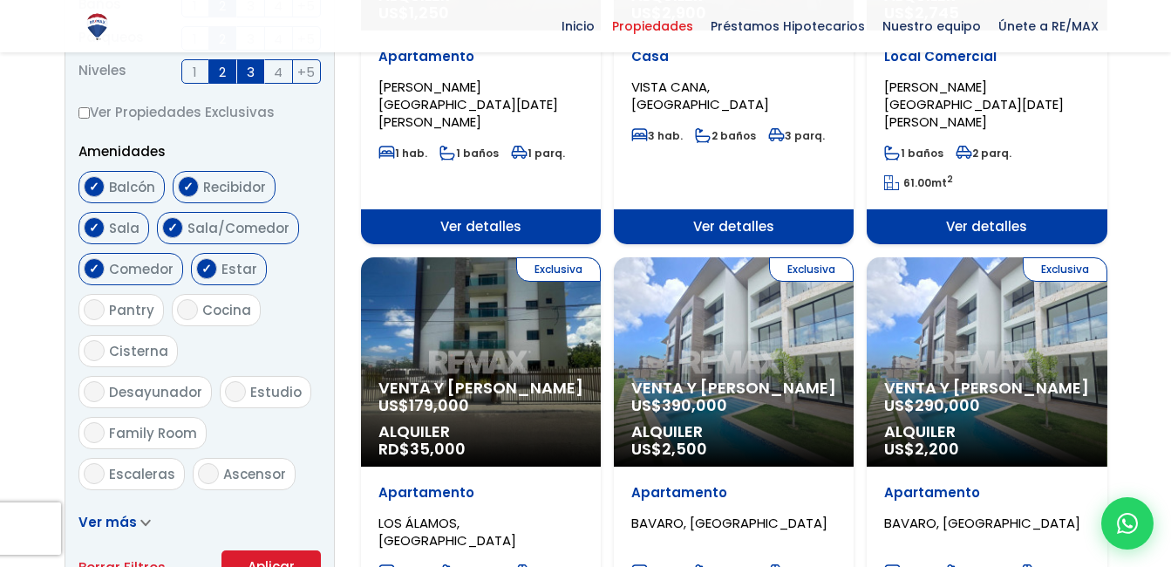
checkbox input "true"
click at [200, 260] on input "Estar" at bounding box center [206, 268] width 21 height 21
checkbox input "false"
click at [105, 381] on input "Desayunador" at bounding box center [94, 391] width 21 height 21
checkbox input "true"
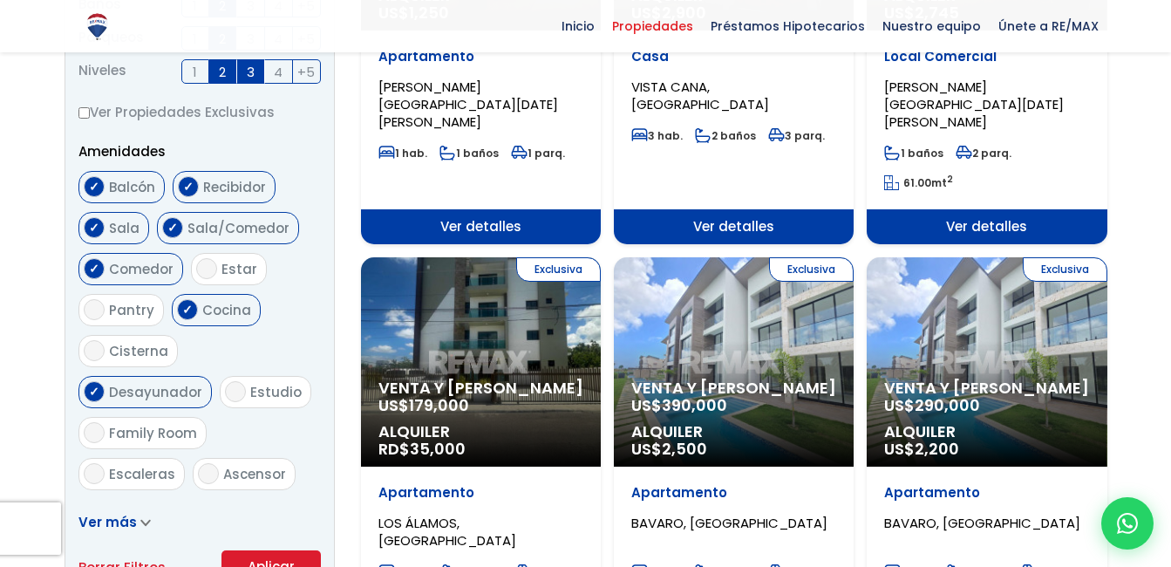
drag, startPoint x: 110, startPoint y: 358, endPoint x: 89, endPoint y: 355, distance: 21.2
click at [89, 355] on input "Cisterna" at bounding box center [94, 350] width 21 height 21
checkbox input "true"
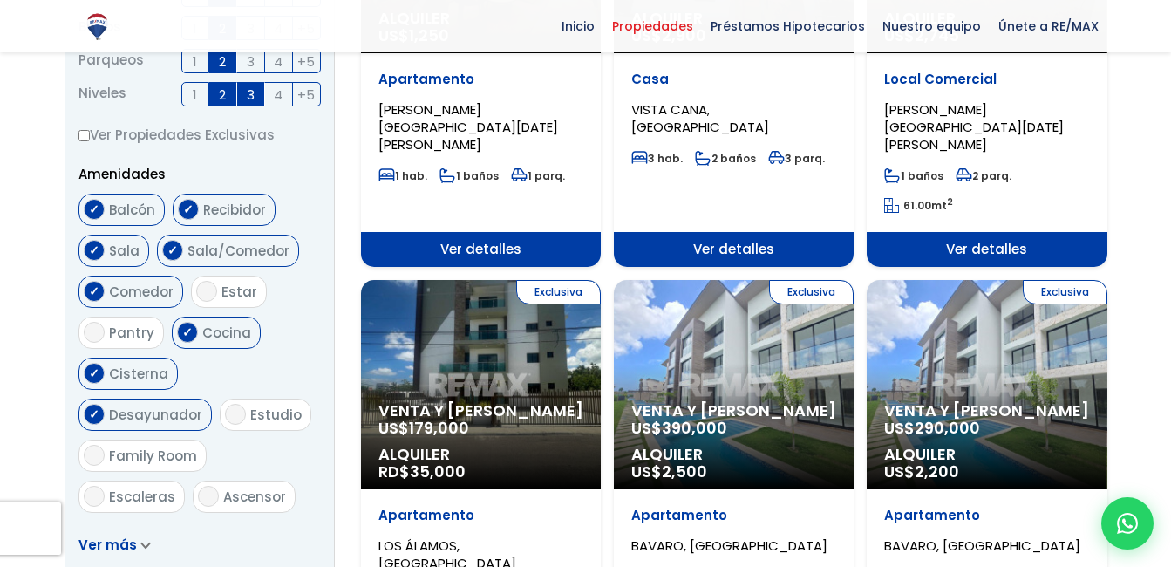
click at [132, 548] on span "Ver más" at bounding box center [107, 544] width 58 height 18
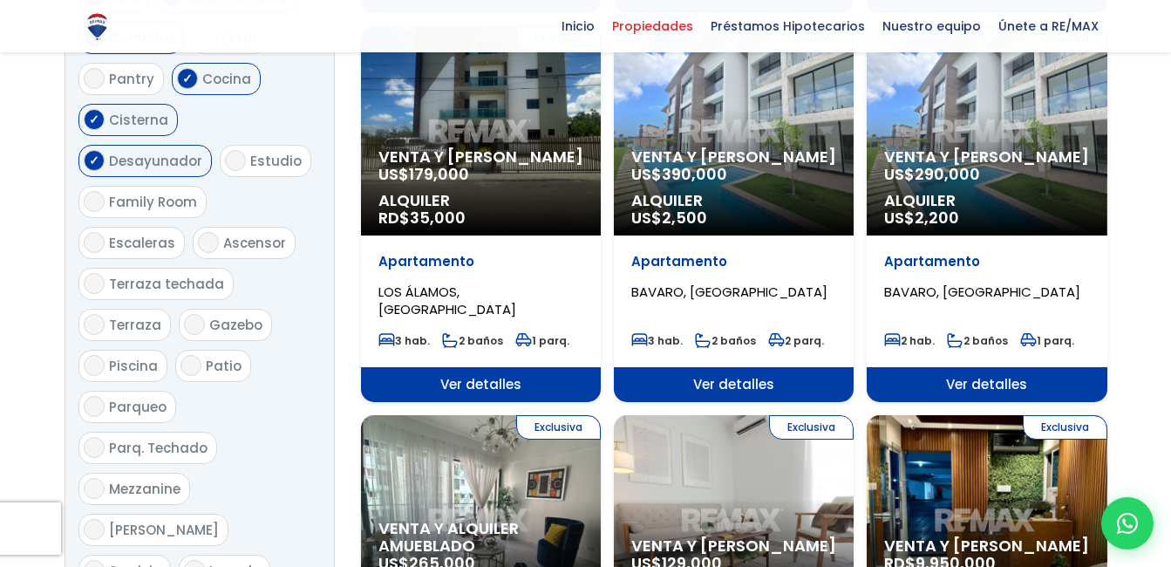
scroll to position [1071, 0]
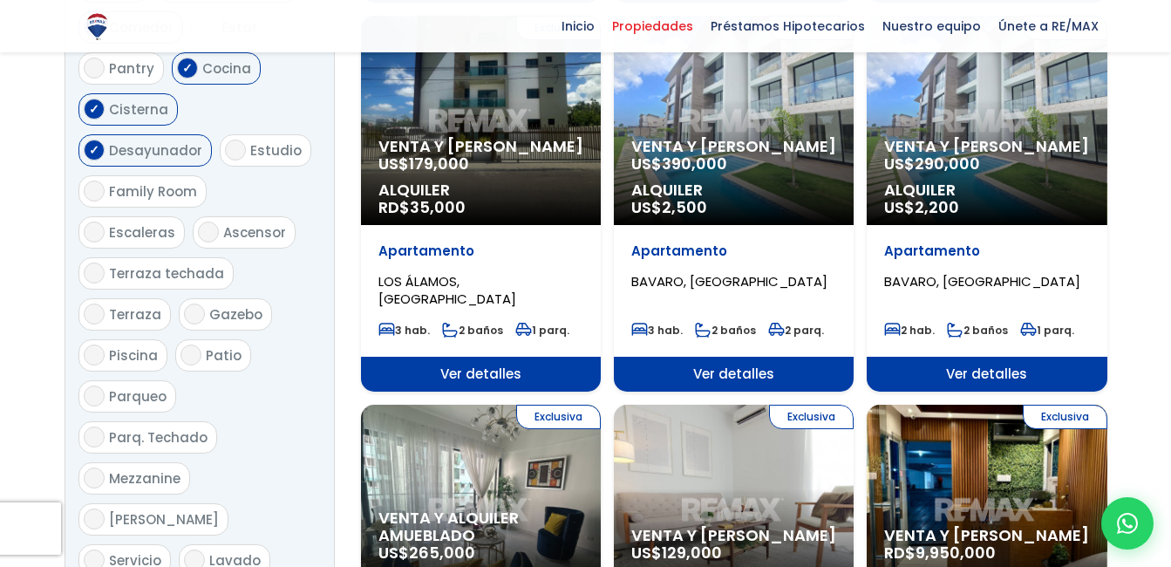
click at [89, 426] on input "Parq. Techado" at bounding box center [94, 436] width 21 height 21
checkbox input "true"
click at [89, 385] on input "Parqueo" at bounding box center [94, 395] width 21 height 21
checkbox input "true"
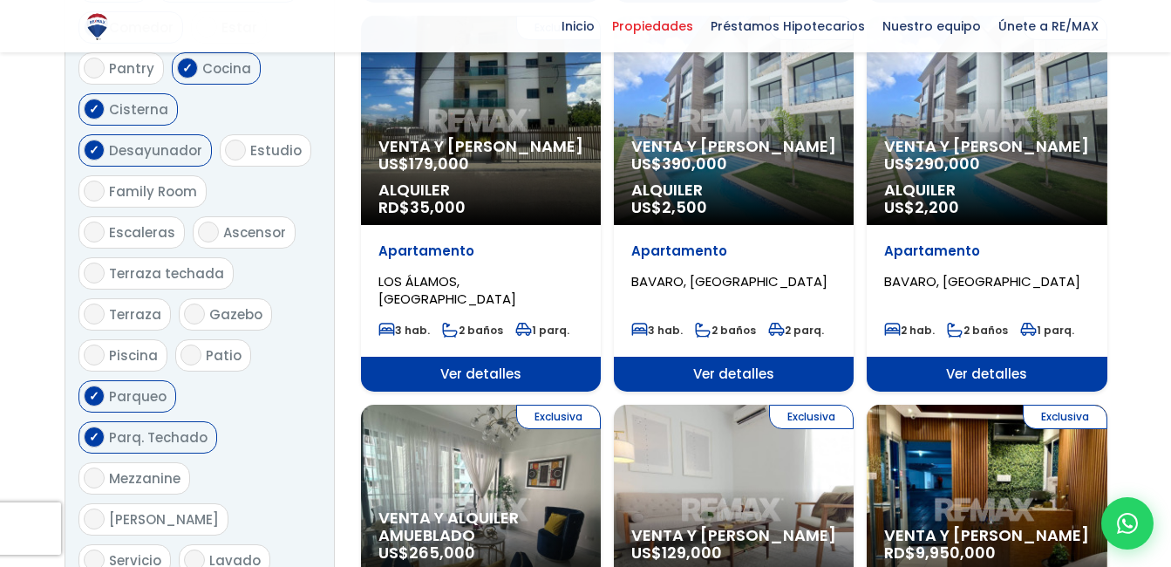
click at [186, 549] on input "Lavado" at bounding box center [194, 559] width 21 height 21
checkbox input "true"
click at [97, 549] on input "Servicio" at bounding box center [94, 559] width 21 height 21
checkbox input "true"
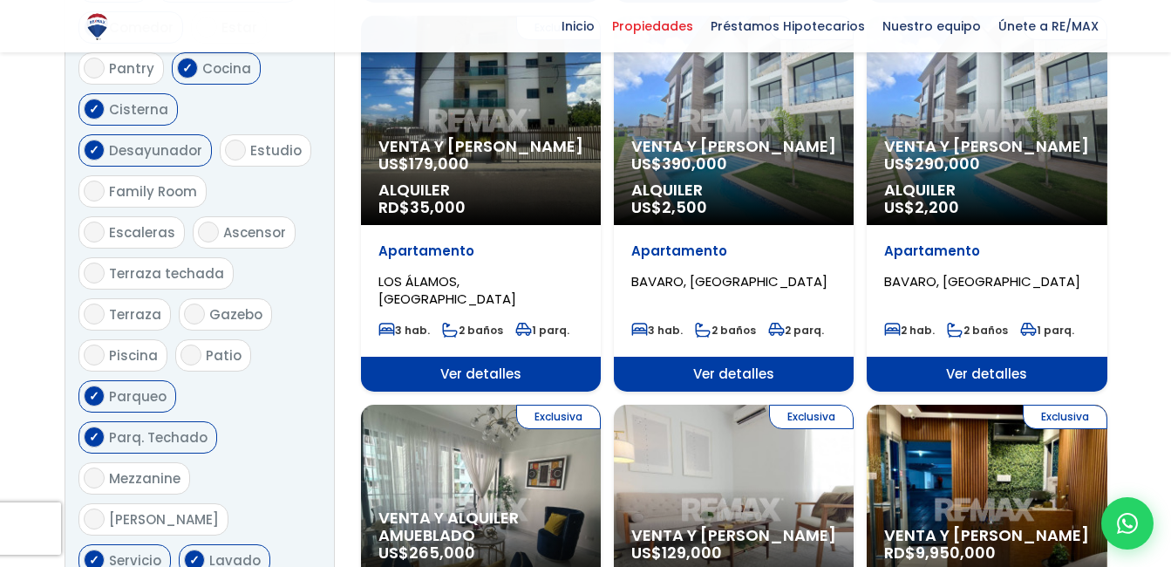
checkbox input "true"
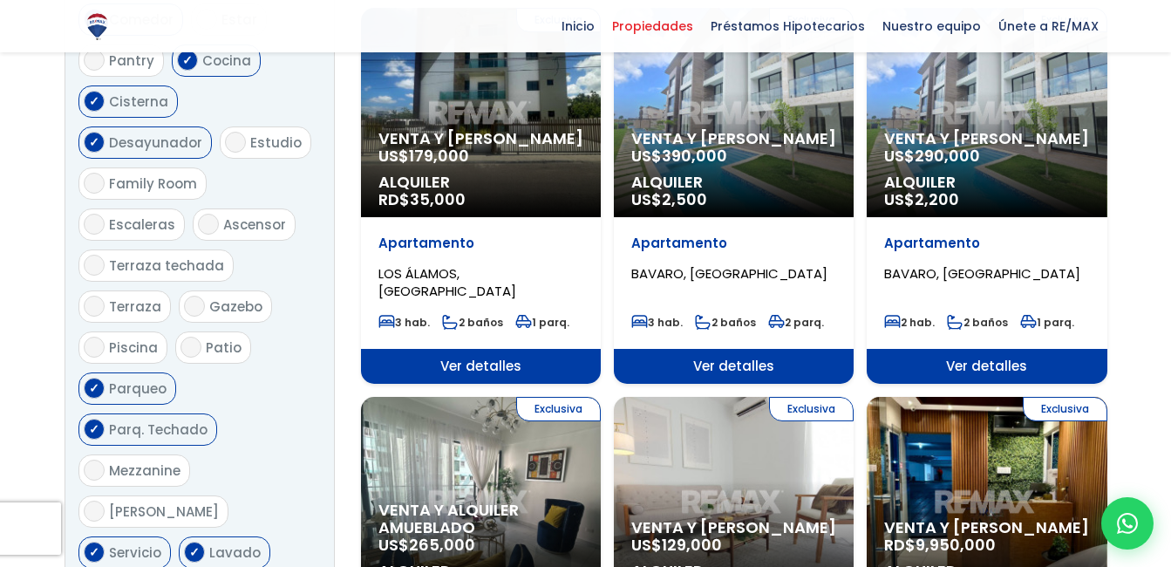
scroll to position [1080, 0]
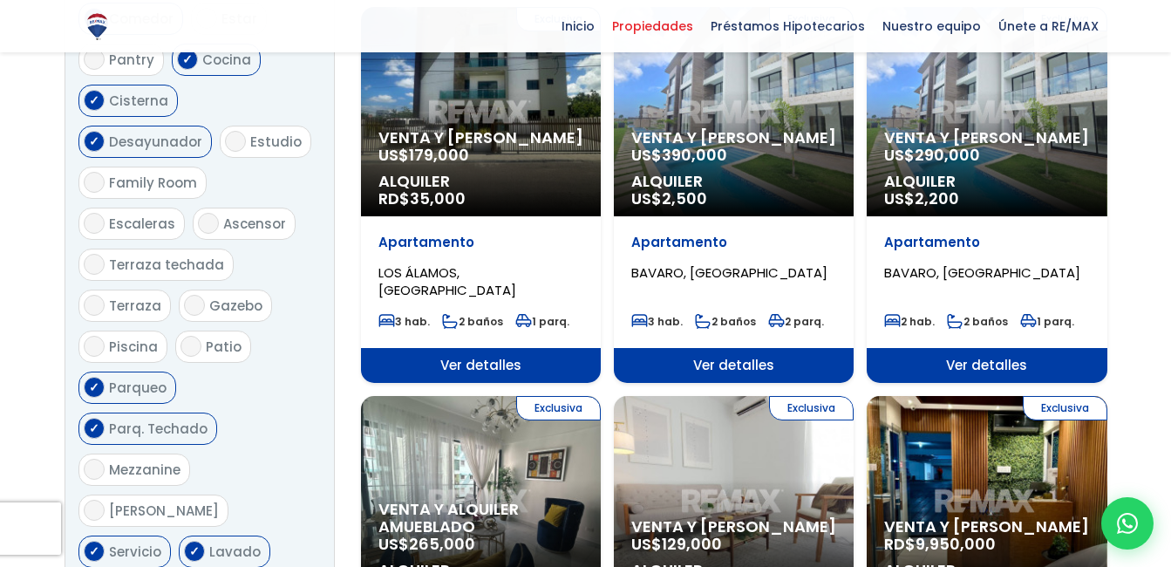
checkbox input "true"
click at [198, 295] on input "Gazebo" at bounding box center [194, 305] width 21 height 21
checkbox input "true"
click at [88, 254] on input "Terraza techada" at bounding box center [94, 264] width 21 height 21
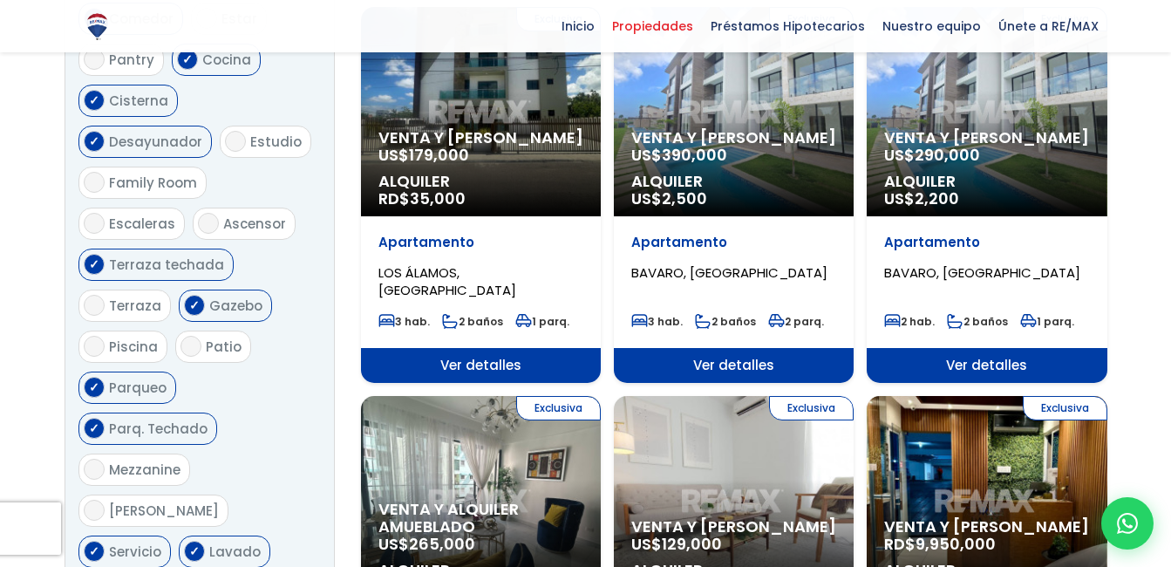
click at [88, 254] on input "Terraza techada" at bounding box center [94, 264] width 21 height 21
checkbox input "false"
click at [198, 213] on input "Ascensor" at bounding box center [208, 223] width 21 height 21
checkbox input "true"
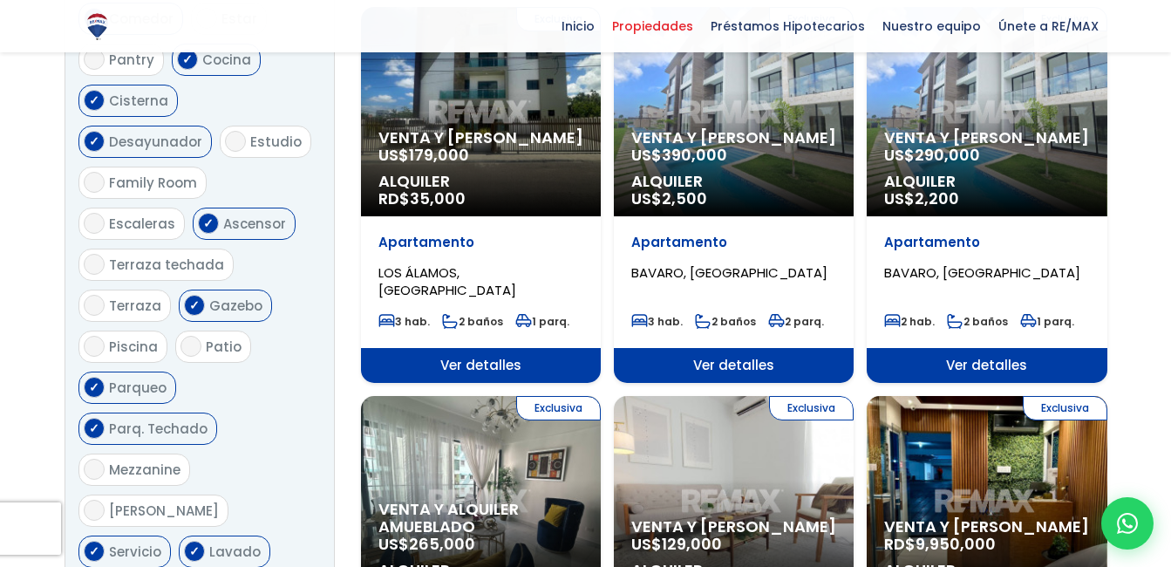
click at [95, 213] on input "Escaleras" at bounding box center [94, 223] width 21 height 21
checkbox input "true"
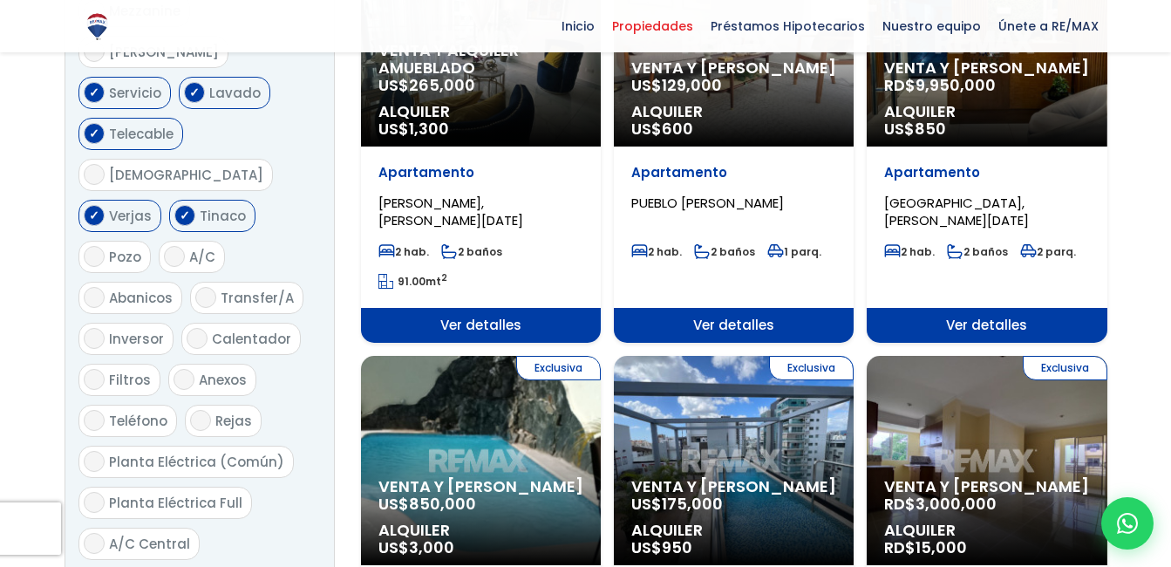
scroll to position [1554, 0]
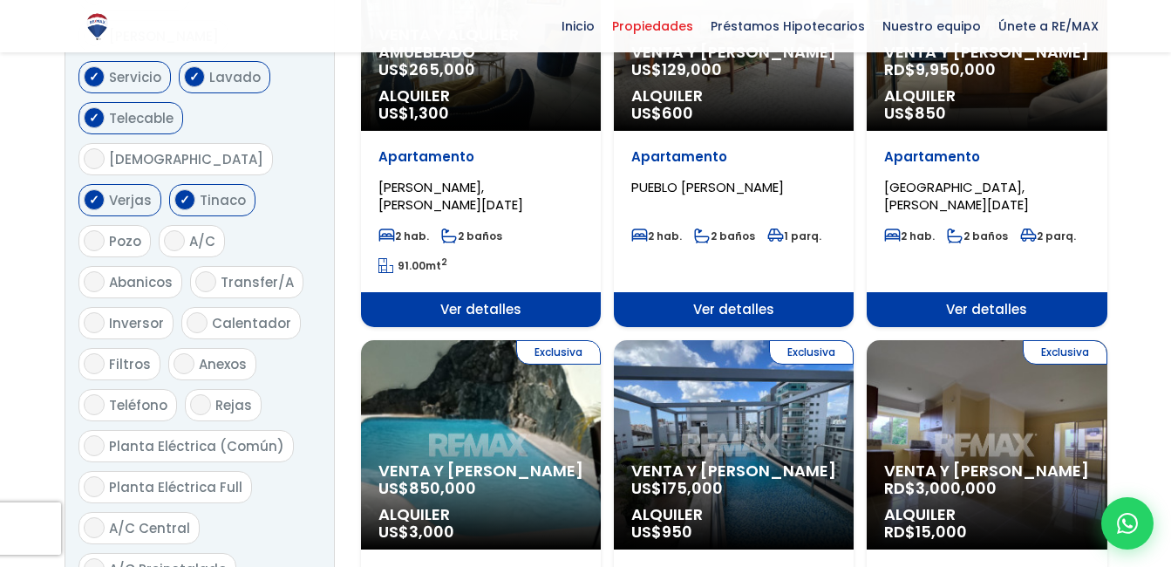
click at [190, 312] on input "Calentador" at bounding box center [197, 322] width 21 height 21
checkbox input "true"
click at [91, 435] on input "Planta Eléctrica (Común)" at bounding box center [94, 445] width 21 height 21
checkbox input "true"
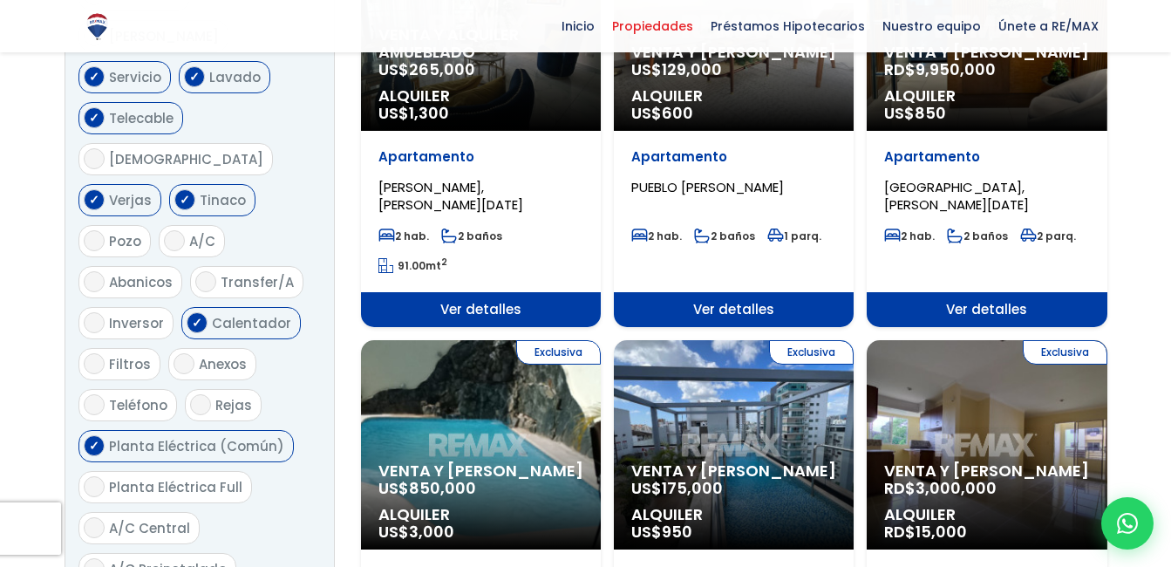
click at [94, 476] on input "Planta Eléctrica Full" at bounding box center [94, 486] width 21 height 21
checkbox input "true"
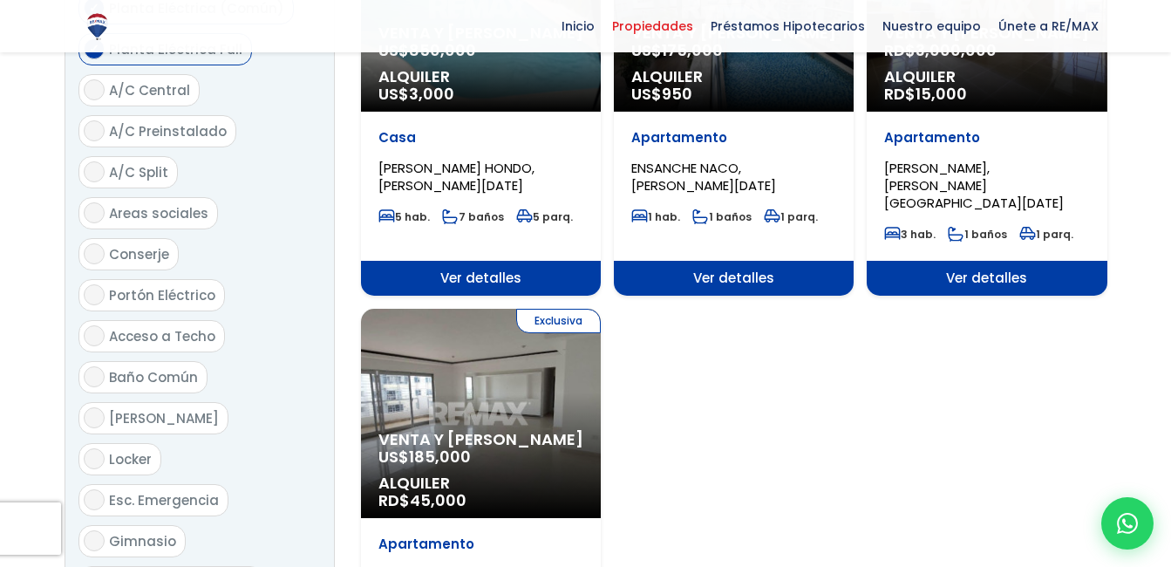
scroll to position [1997, 0]
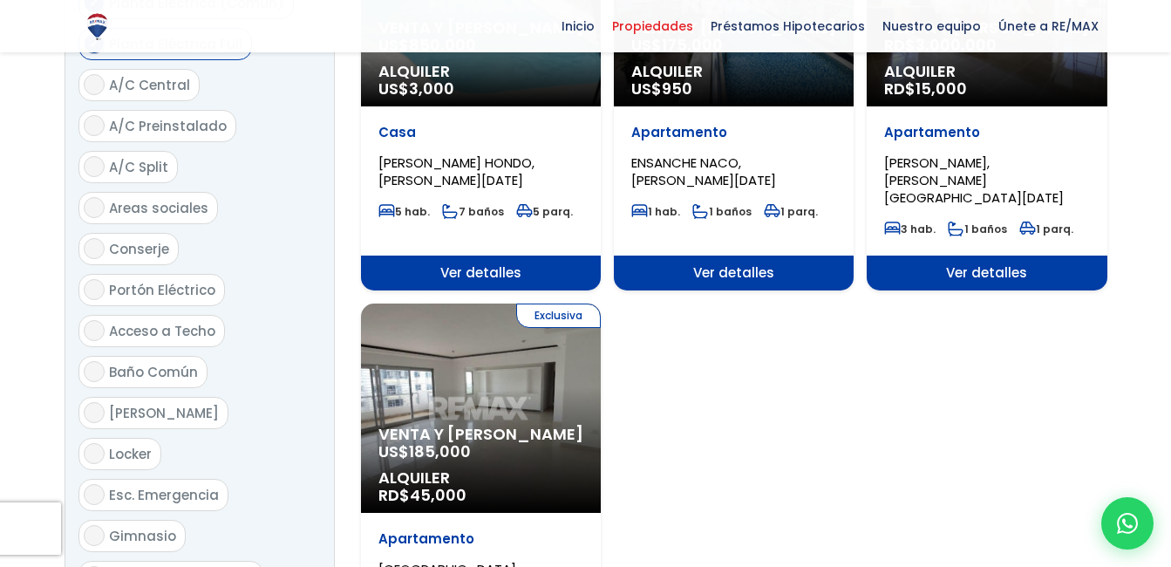
click at [101, 279] on input "Portón Eléctrico" at bounding box center [94, 289] width 21 height 21
checkbox input "true"
click at [104, 402] on input "[PERSON_NAME]" at bounding box center [94, 412] width 21 height 21
checkbox input "true"
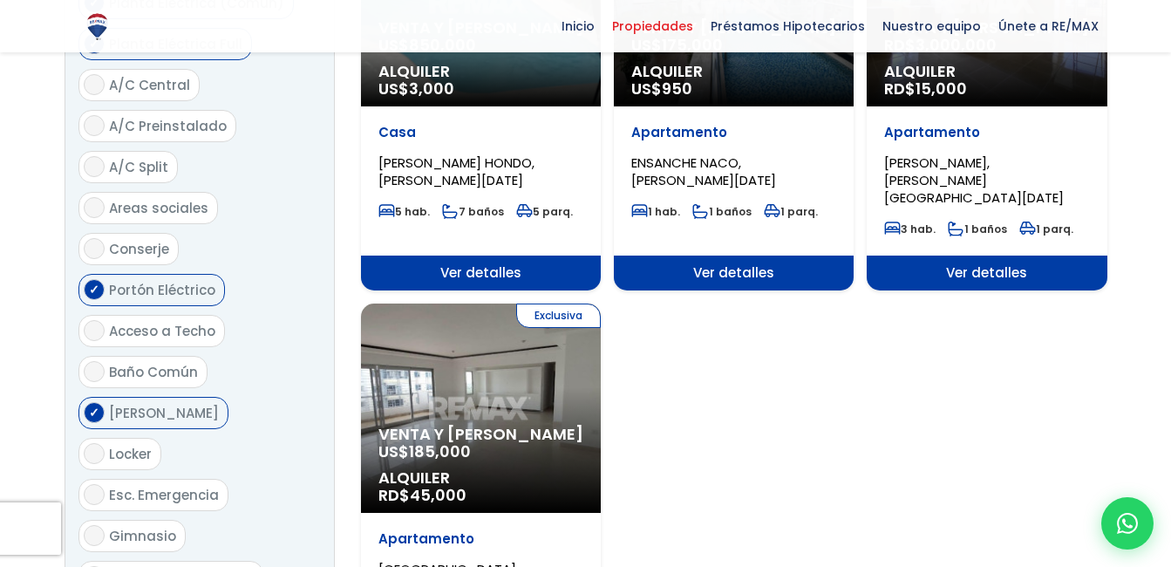
click at [94, 238] on input "Conserje" at bounding box center [94, 248] width 21 height 21
checkbox input "true"
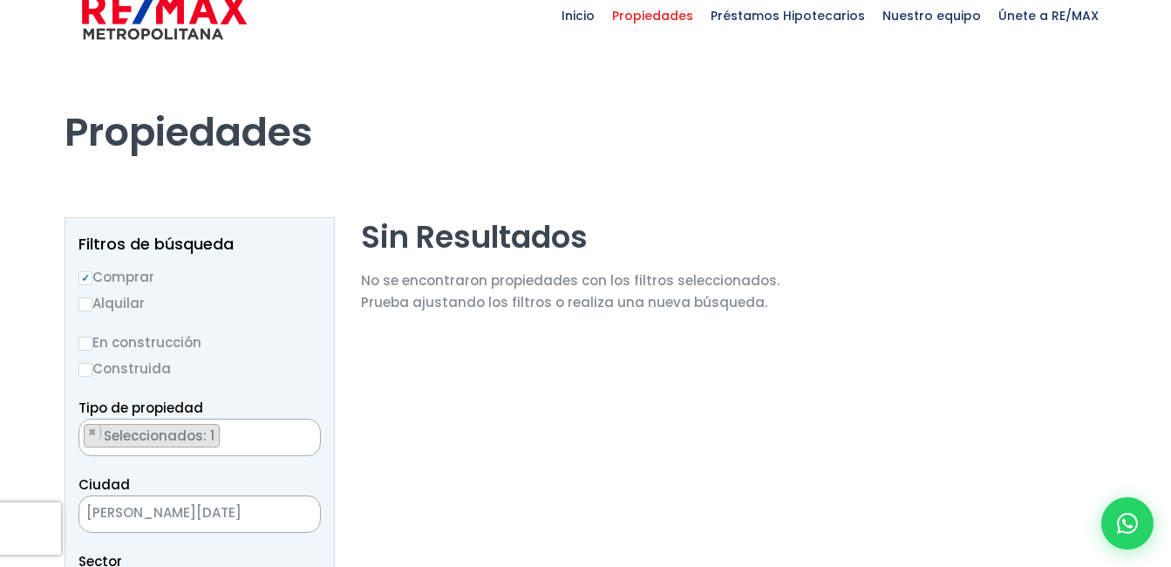
scroll to position [52, 0]
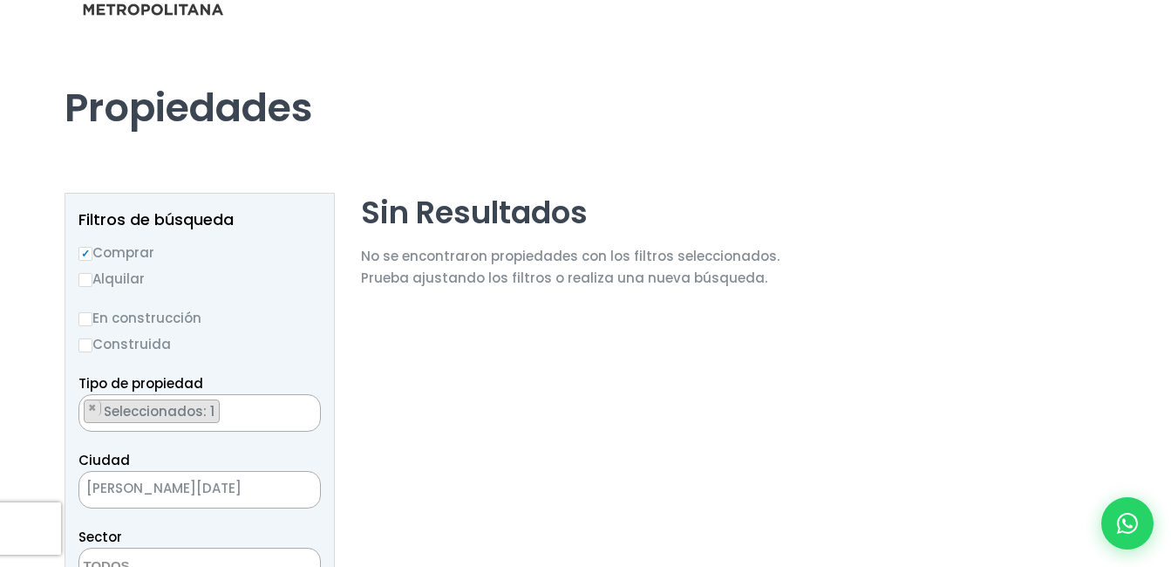
click at [81, 277] on input "Alquilar" at bounding box center [85, 280] width 14 height 14
radio input "true"
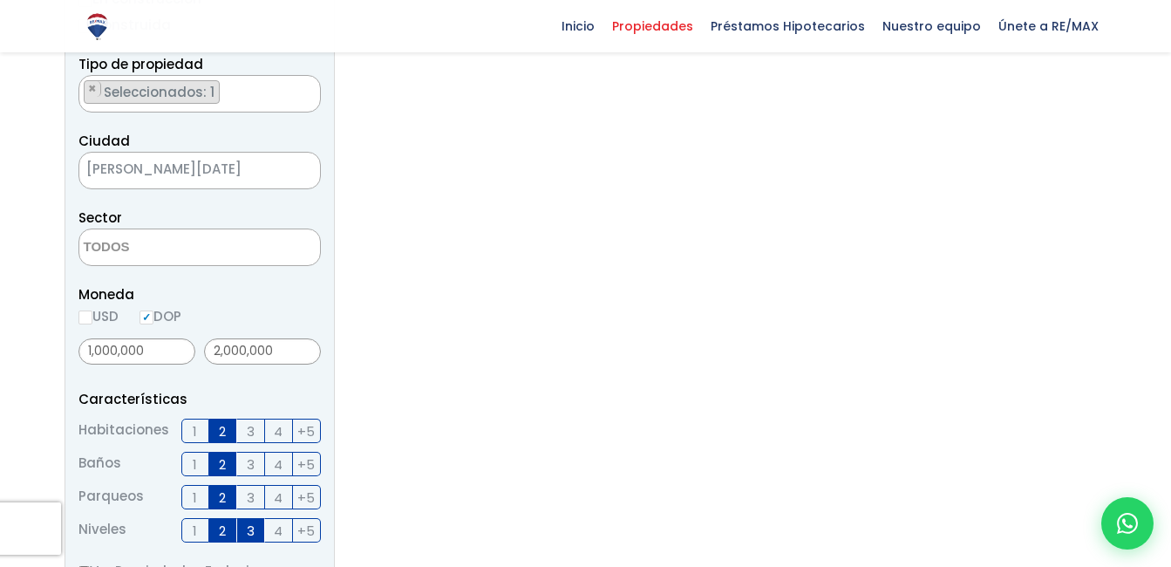
scroll to position [383, 0]
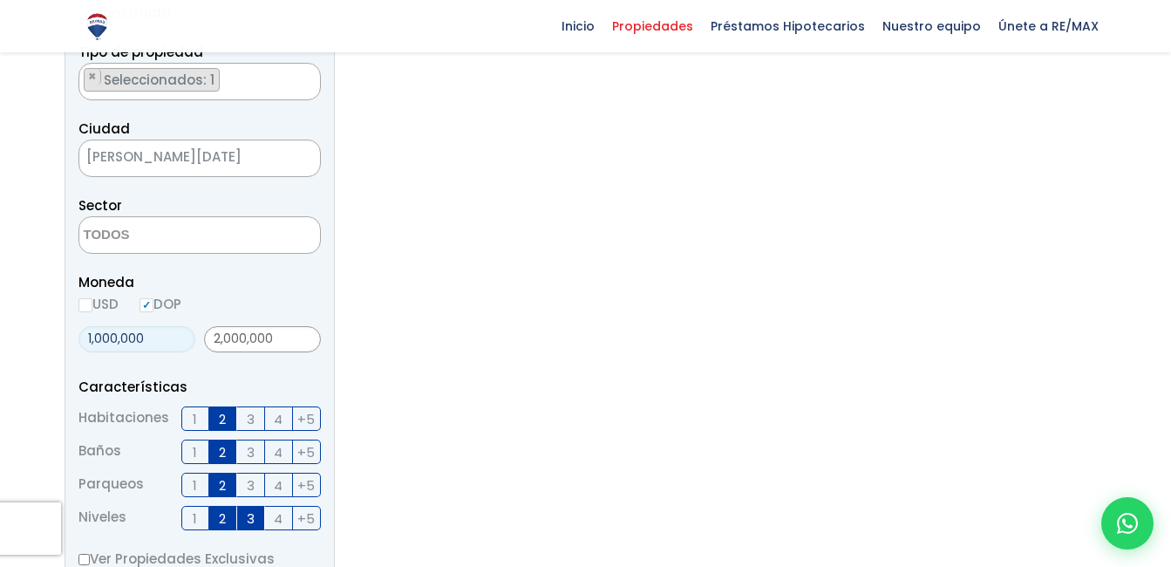
drag, startPoint x: 155, startPoint y: 333, endPoint x: 5, endPoint y: 345, distance: 150.5
click at [5, 345] on section "Propiedades Todas las Propiedades Comprar Alquilar Tipo de propiedad APARTAMENT…" at bounding box center [585, 400] width 1171 height 1392
type input "25,000"
drag, startPoint x: 290, startPoint y: 338, endPoint x: 151, endPoint y: 329, distance: 139.8
click at [160, 335] on div "25,000 2,000,000" at bounding box center [199, 338] width 242 height 39
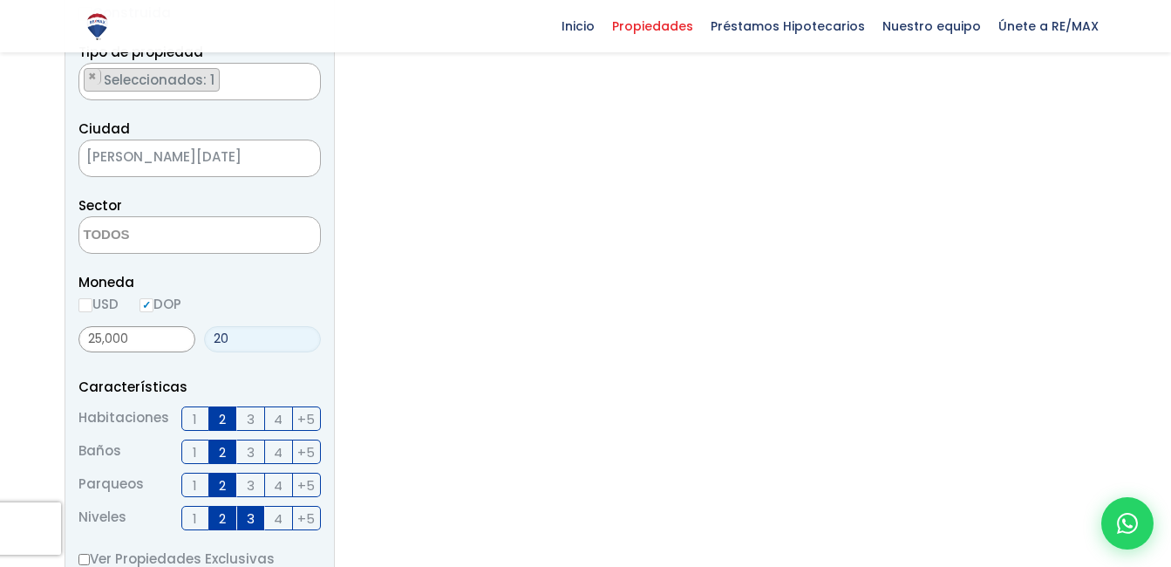
type input "2"
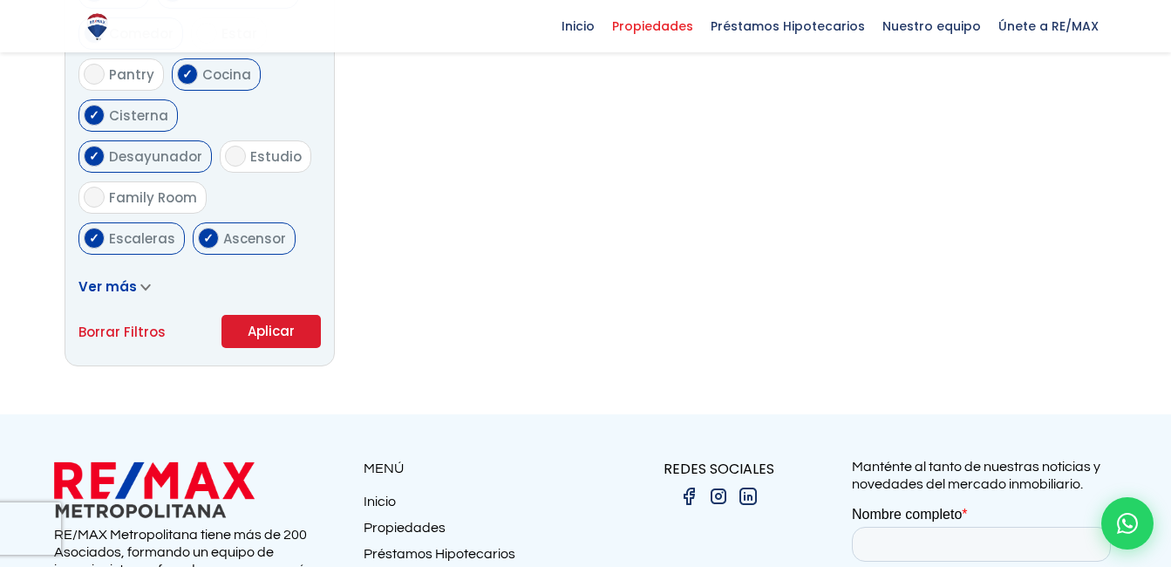
scroll to position [1105, 0]
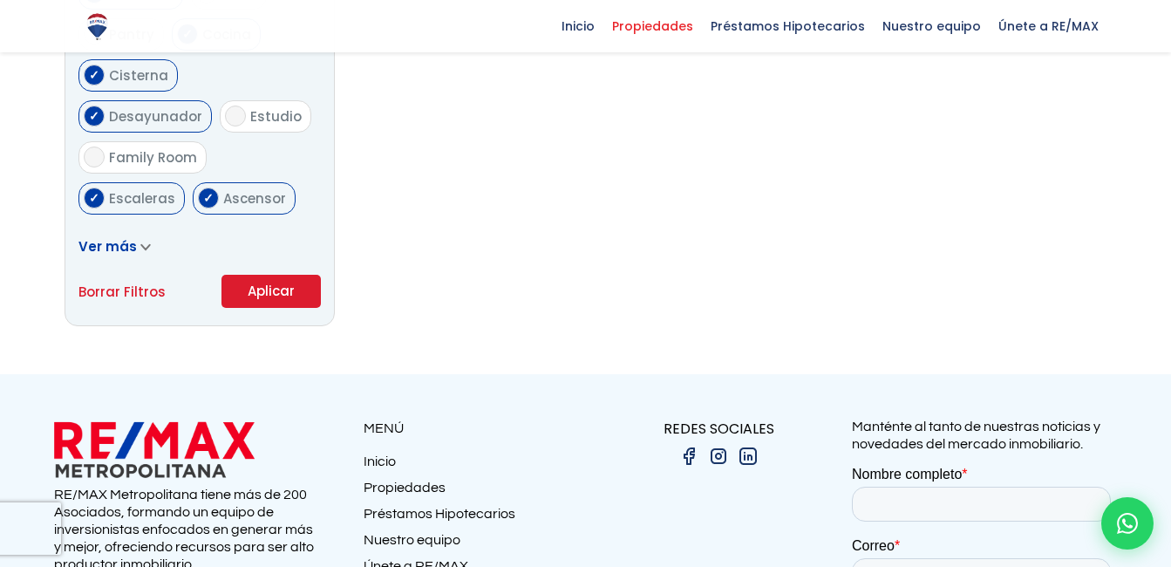
type input "30,000"
click at [298, 288] on button "Aplicar" at bounding box center [271, 291] width 99 height 33
